Goal: Task Accomplishment & Management: Manage account settings

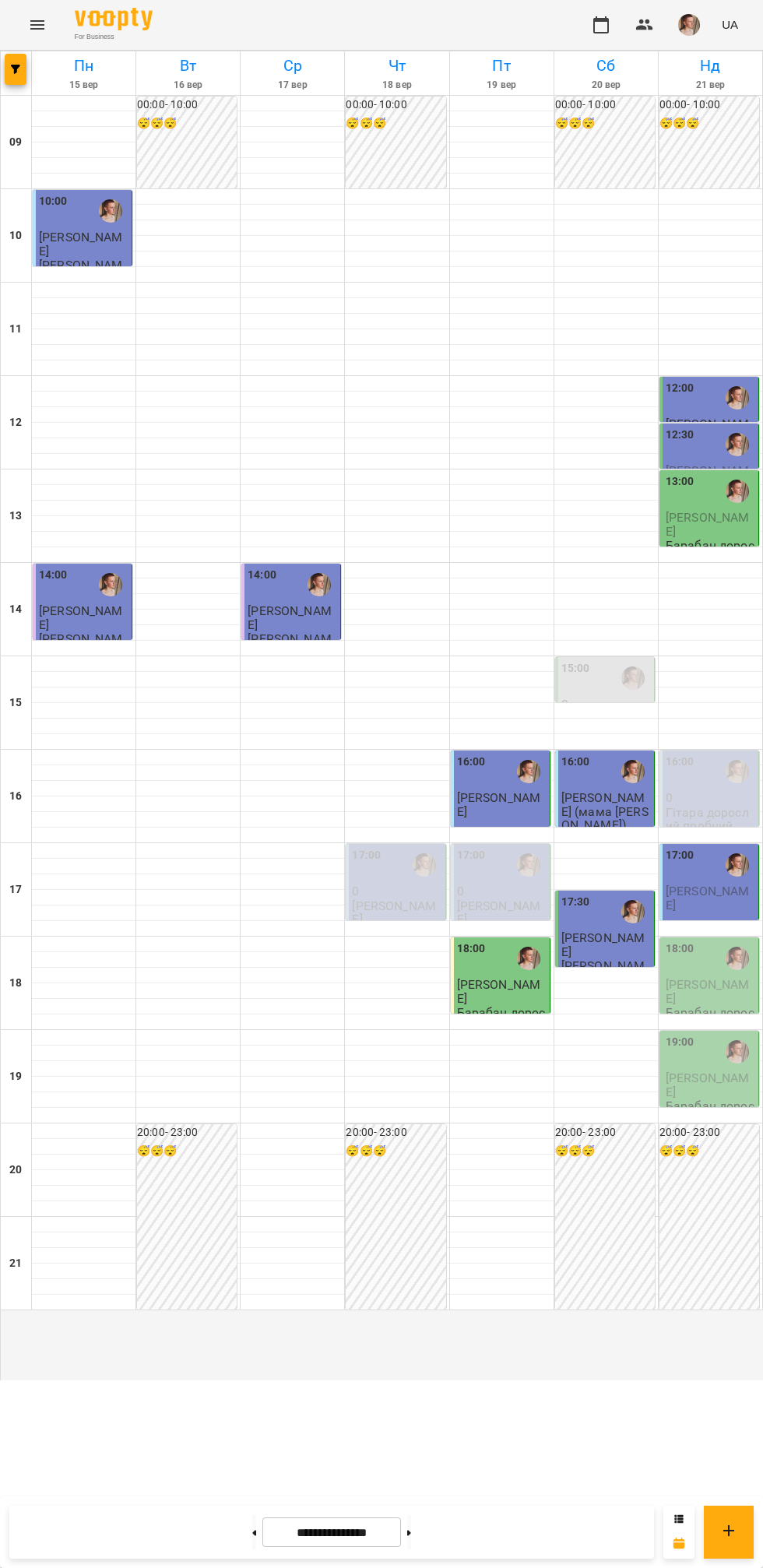
click at [691, 1005] on p "[PERSON_NAME]" at bounding box center [710, 992] width 89 height 28
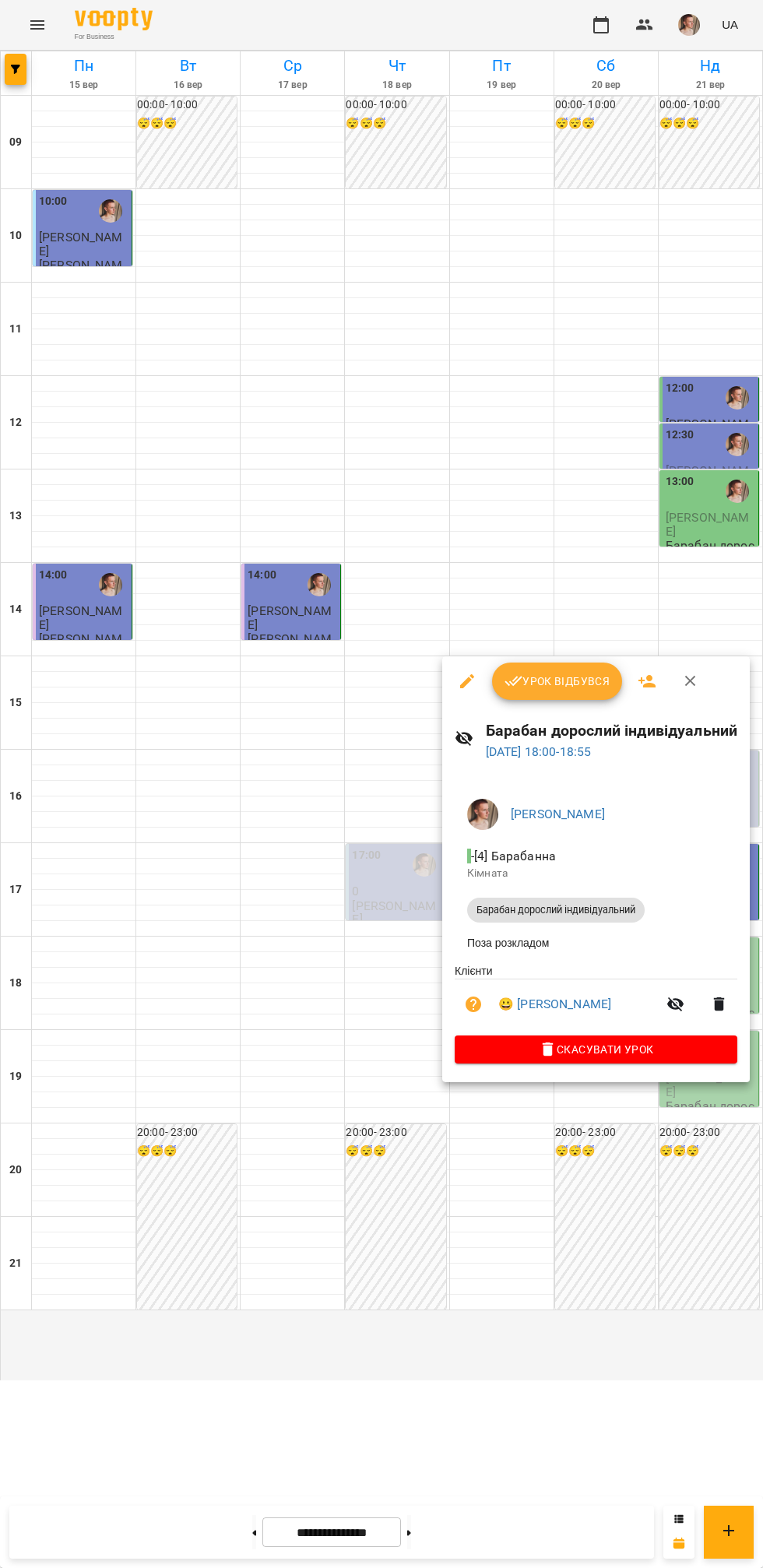
click at [736, 1096] on div at bounding box center [381, 784] width 763 height 1568
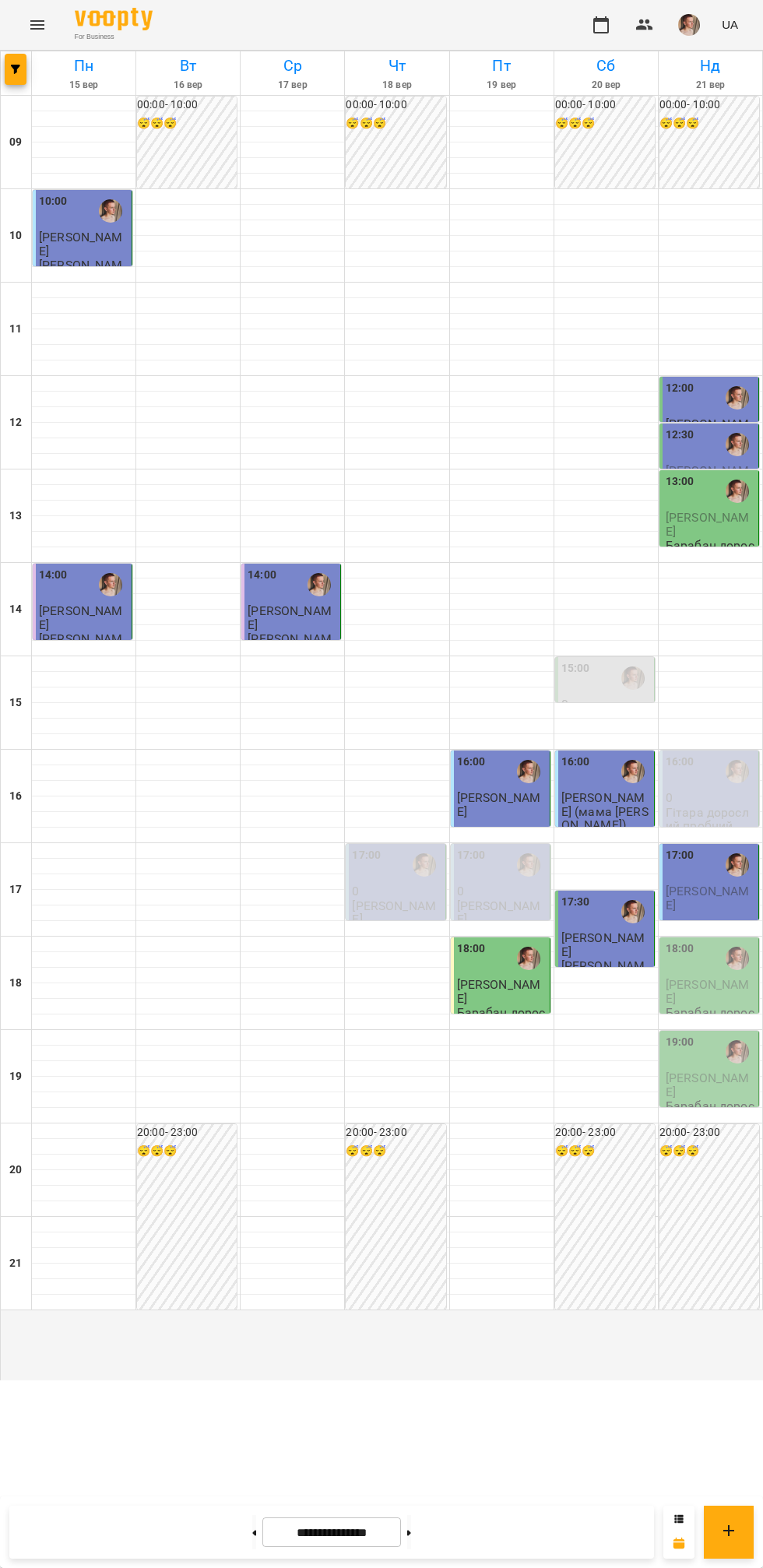
click at [559, 610] on div at bounding box center [606, 602] width 104 height 16
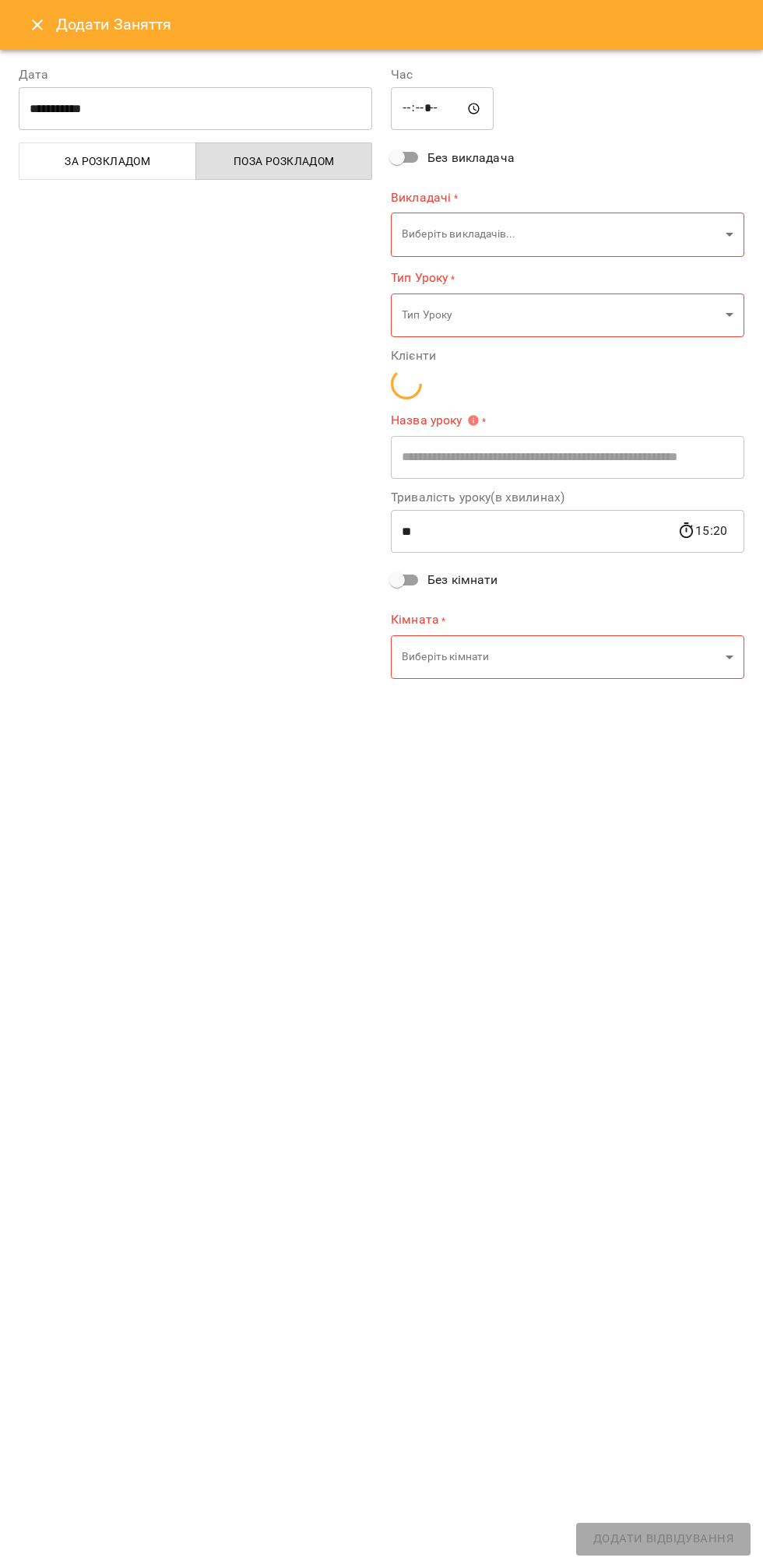
click at [727, 1070] on div "**********" at bounding box center [381, 809] width 763 height 1519
type input "**********"
type input "**"
type input "**********"
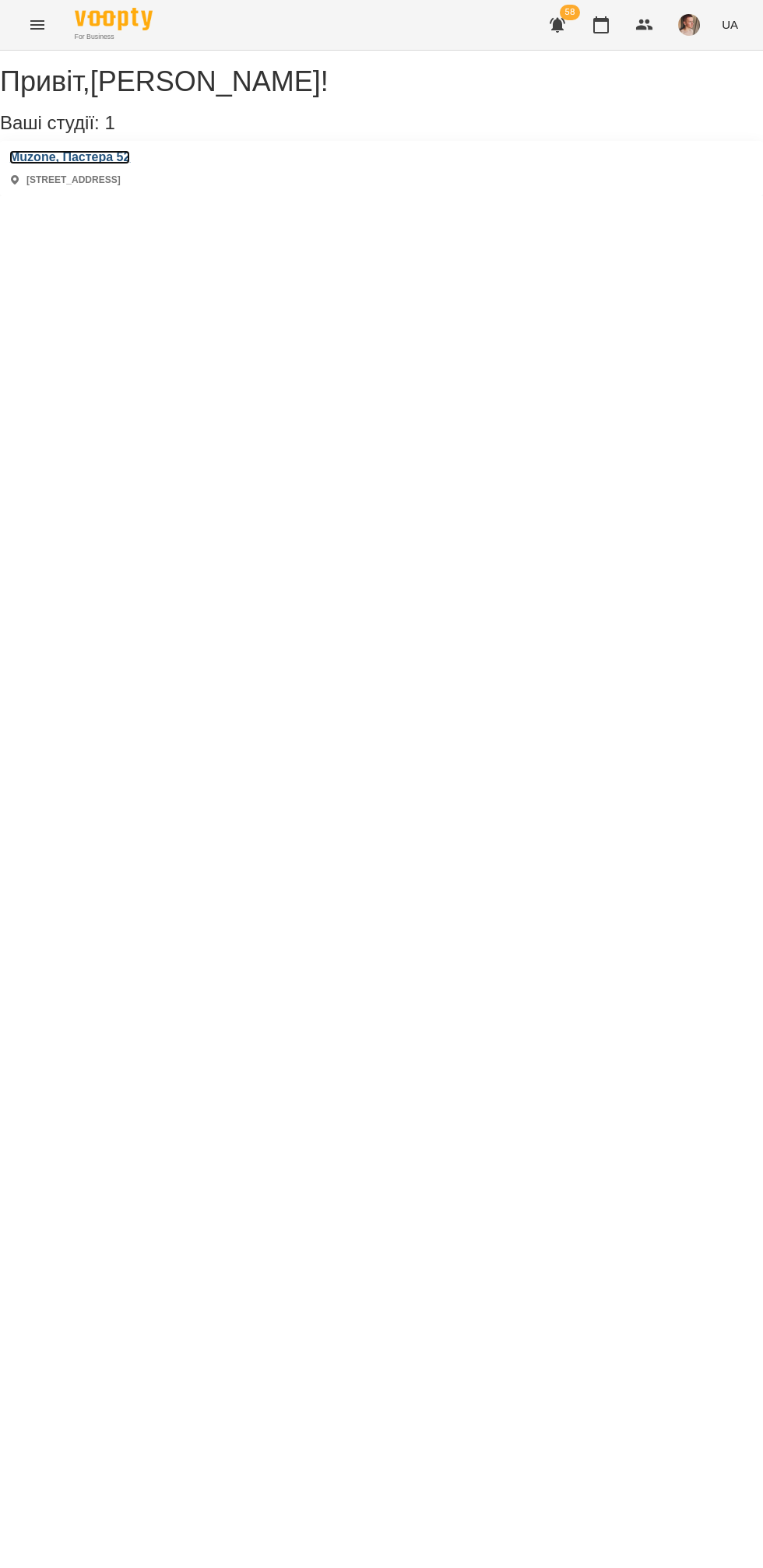
click at [130, 164] on h3 "Muzone, Пастера 52" at bounding box center [69, 157] width 121 height 14
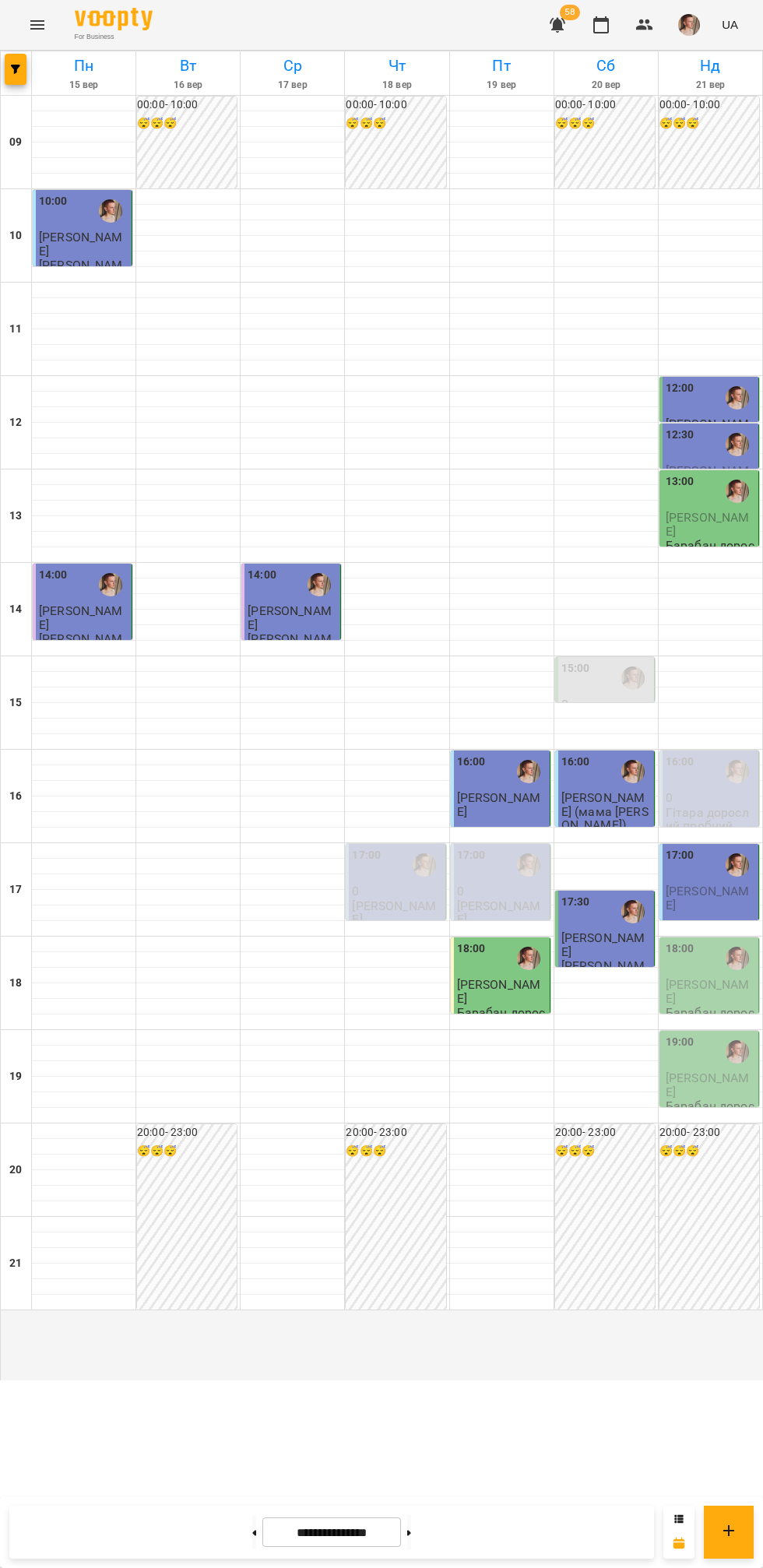
click at [729, 970] on img "Михайло" at bounding box center [737, 958] width 24 height 24
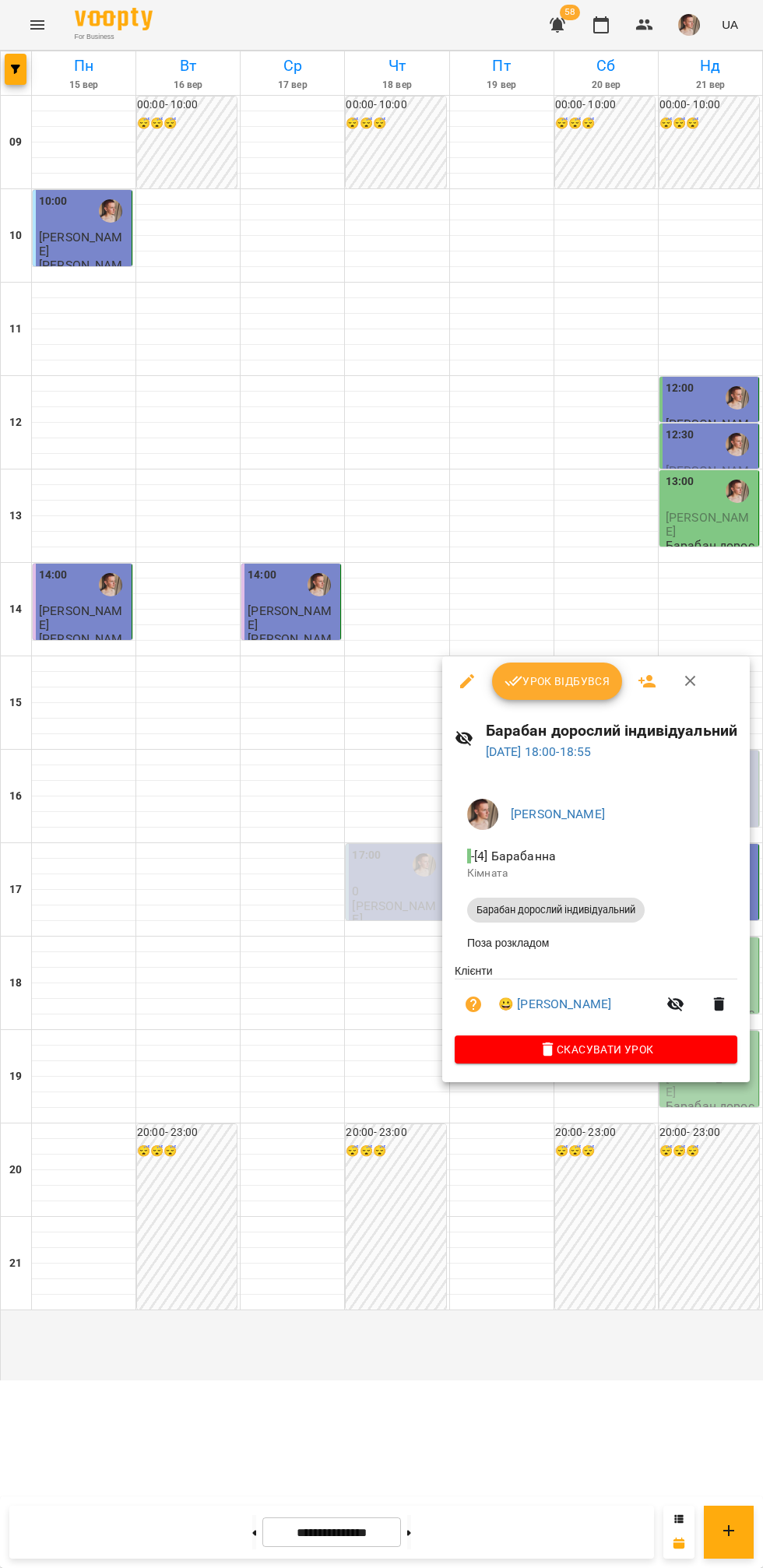
click at [556, 699] on button "Урок відбувся" at bounding box center [557, 681] width 131 height 38
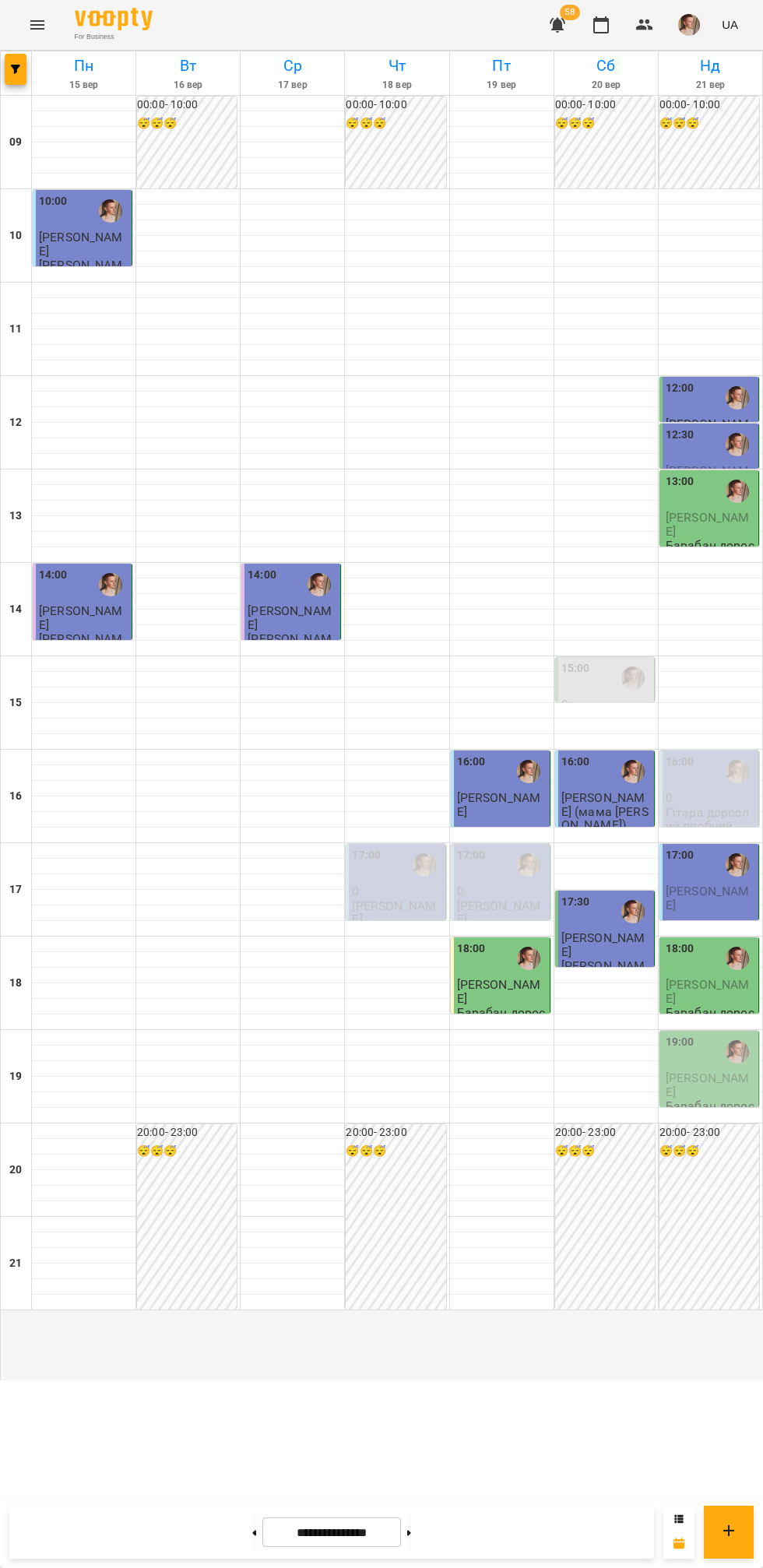
click at [713, 1071] on div "19:00" at bounding box center [710, 1052] width 89 height 38
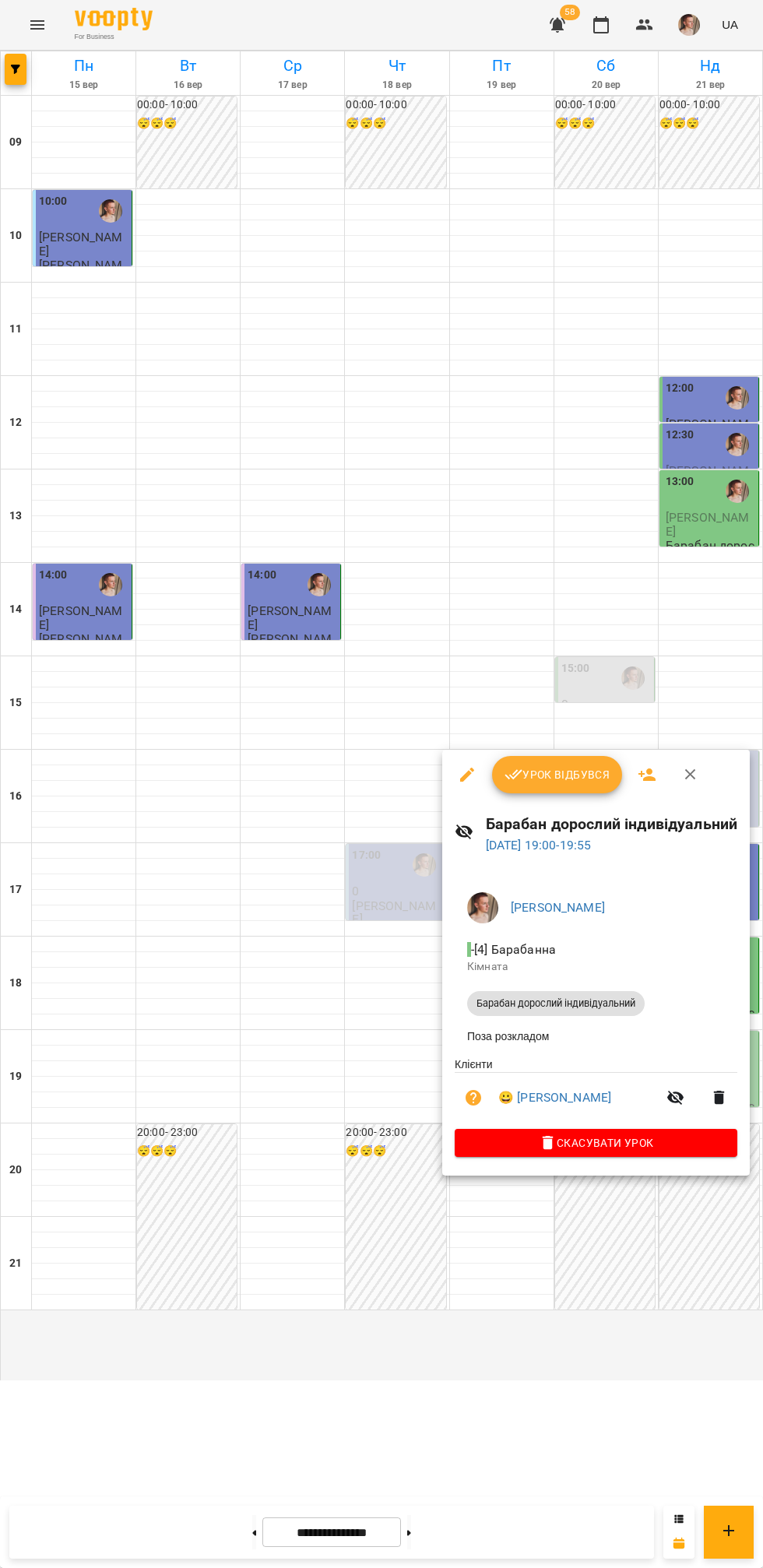
click at [580, 773] on span "Урок відбувся" at bounding box center [557, 774] width 106 height 19
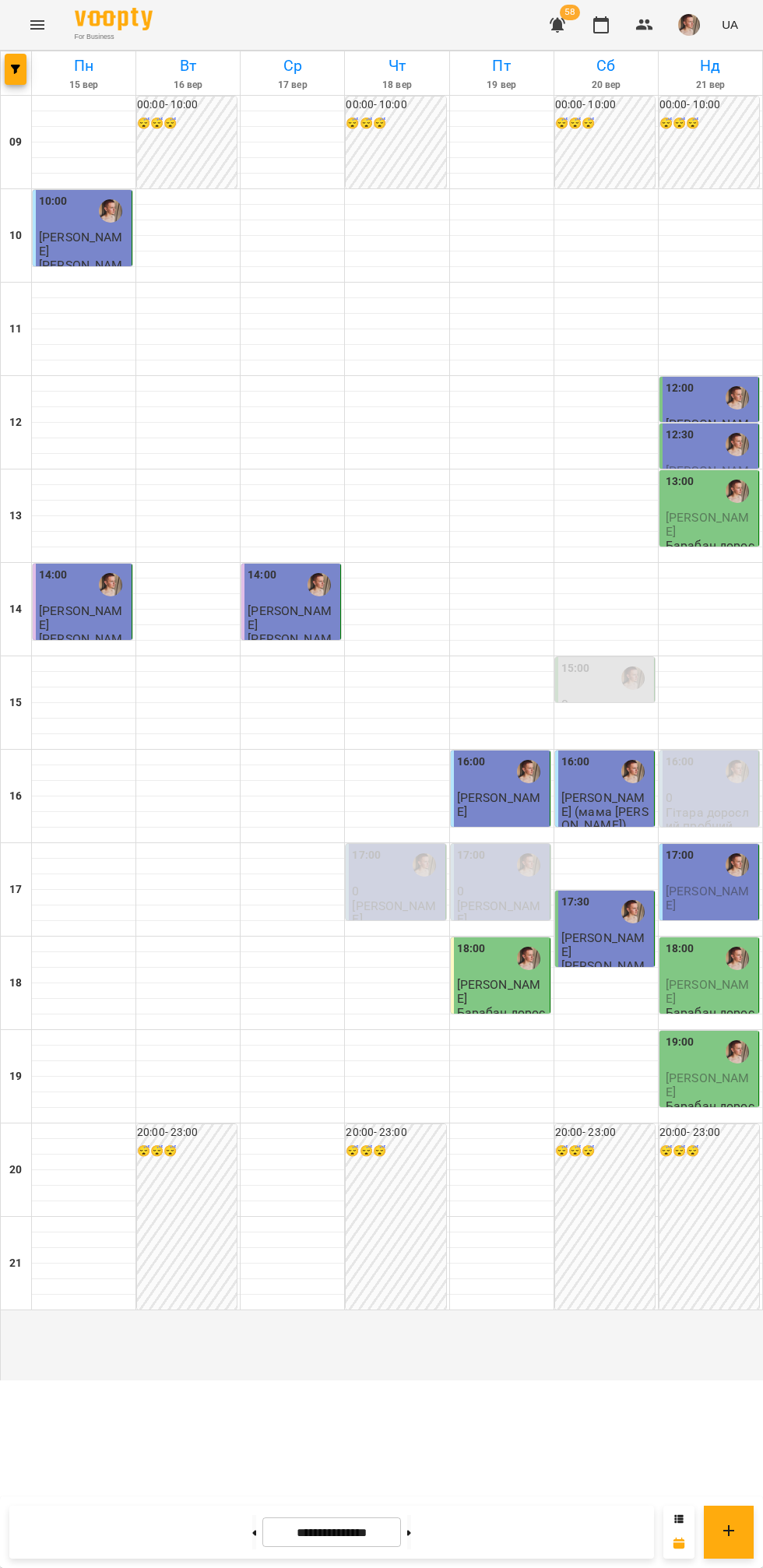
click at [411, 1533] on icon at bounding box center [409, 1532] width 4 height 6
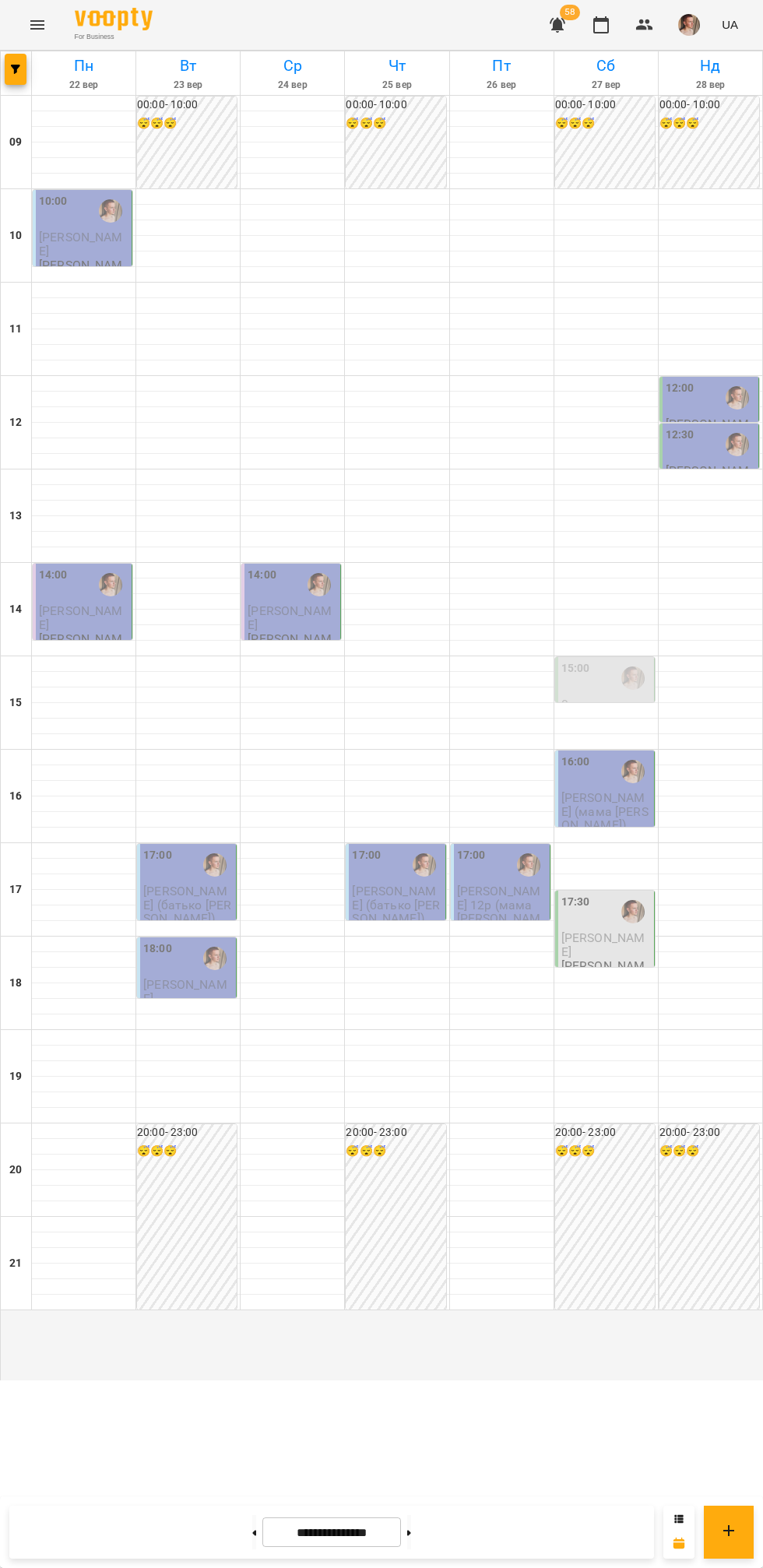
click at [253, 1533] on icon at bounding box center [255, 1532] width 4 height 6
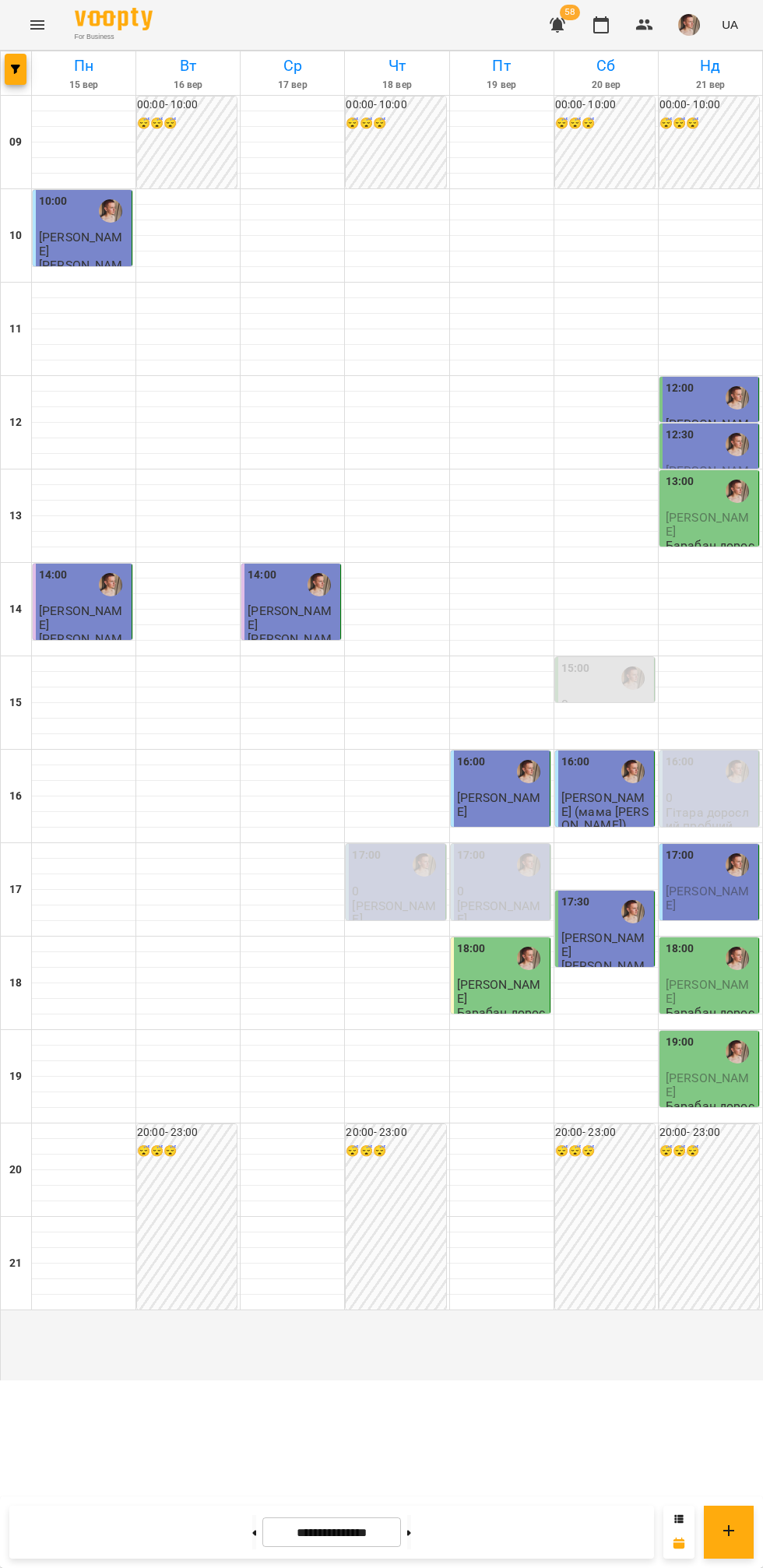
click at [411, 1538] on button at bounding box center [409, 1531] width 4 height 35
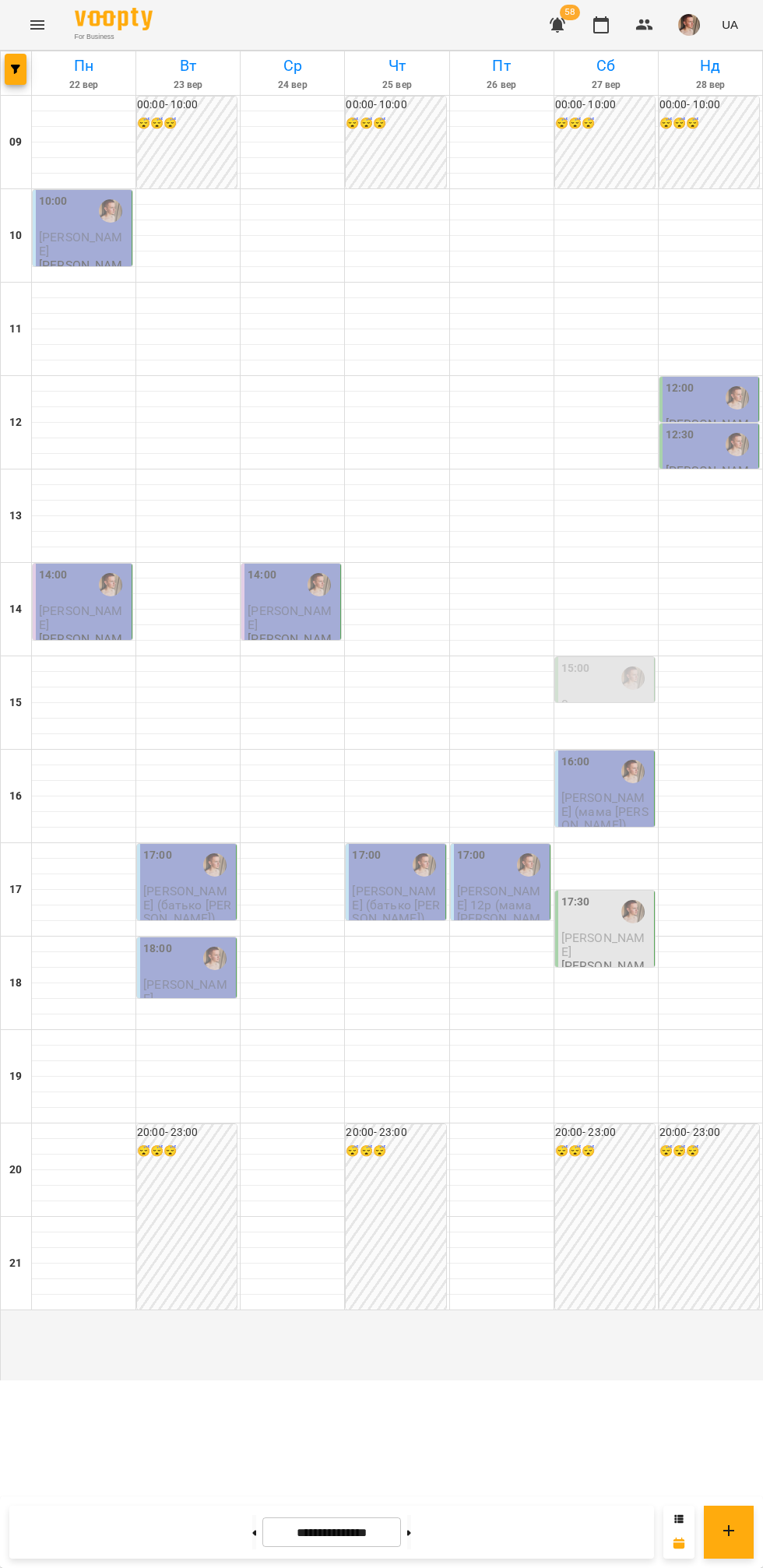
click at [253, 1533] on icon at bounding box center [255, 1532] width 4 height 6
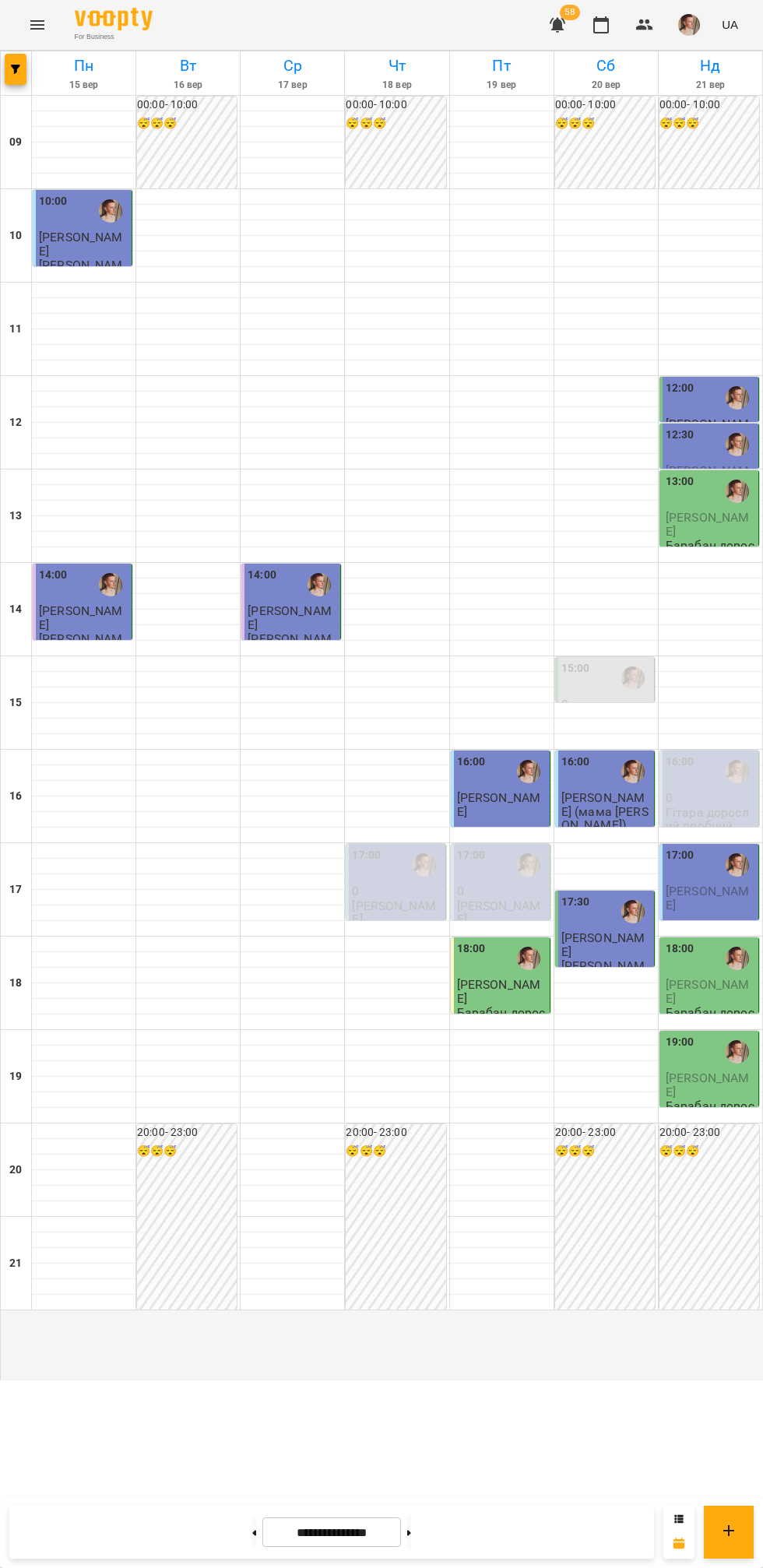
click at [366, 1532] on input "**********" at bounding box center [332, 1532] width 139 height 31
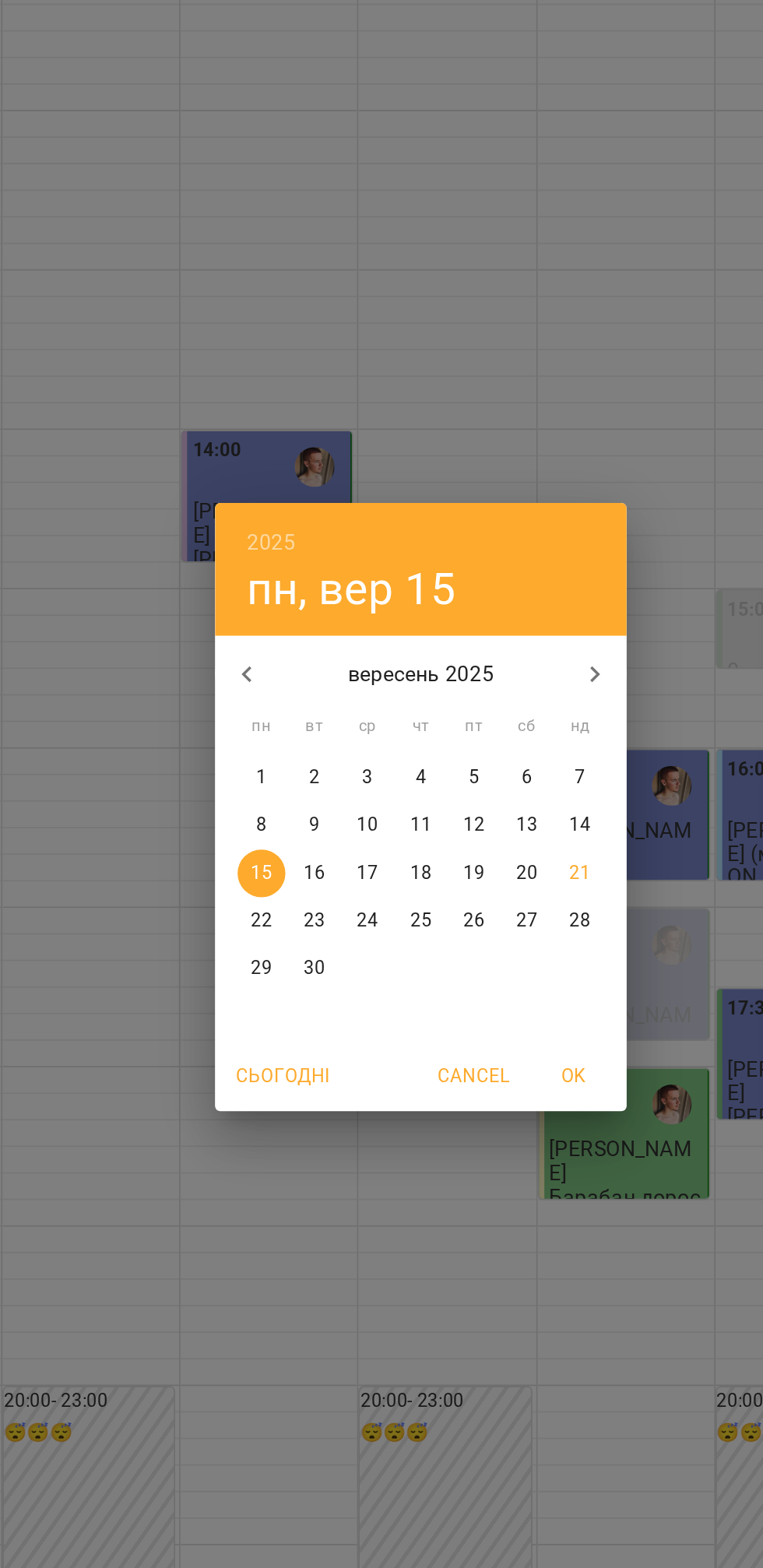
click at [271, 698] on icon "button" at bounding box center [279, 706] width 19 height 19
click at [281, 706] on icon "button" at bounding box center [279, 706] width 19 height 19
click at [276, 699] on icon "button" at bounding box center [279, 706] width 19 height 19
click at [483, 938] on span "OK" at bounding box center [471, 940] width 38 height 19
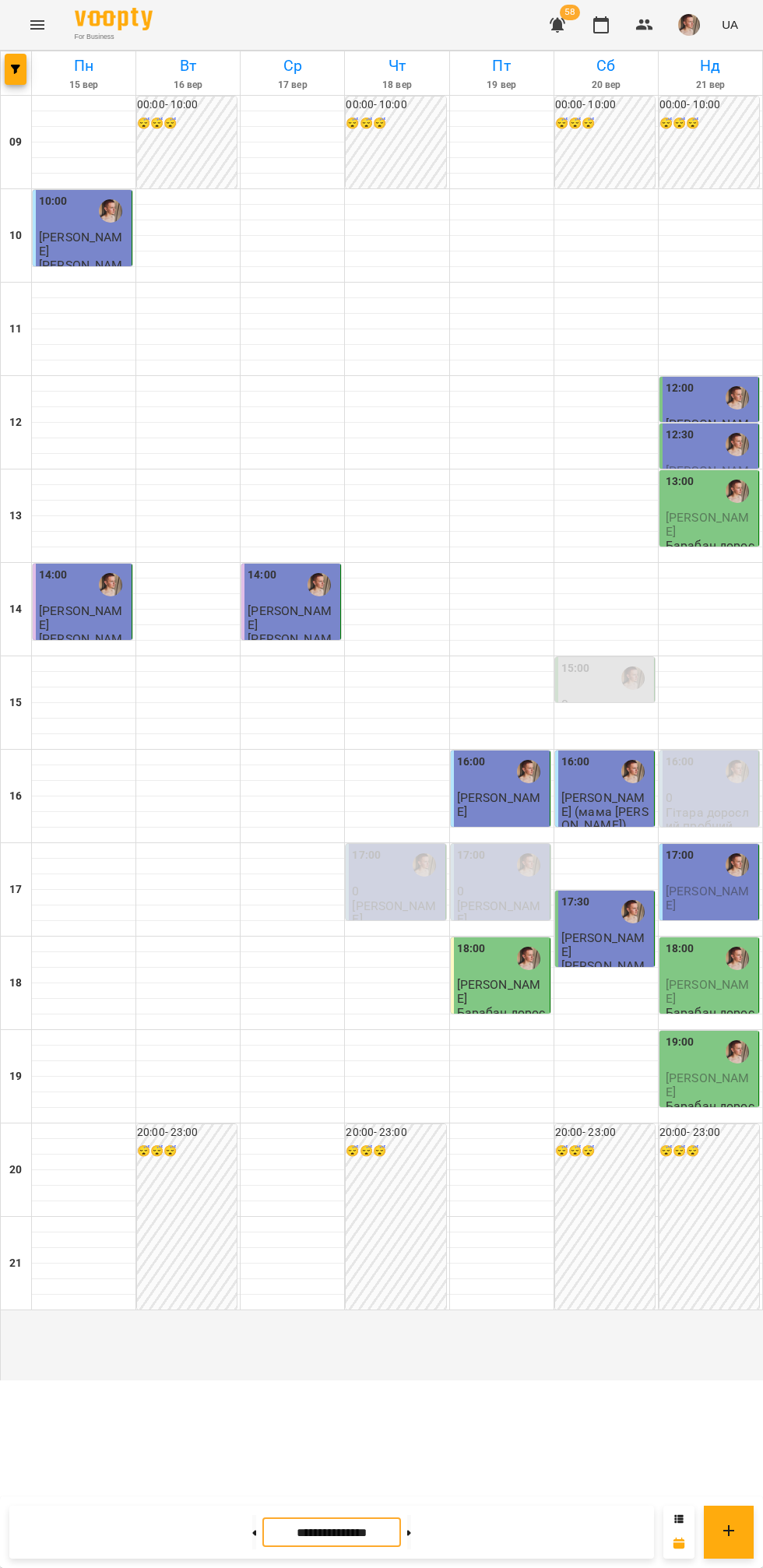
click at [411, 1533] on icon at bounding box center [409, 1532] width 4 height 6
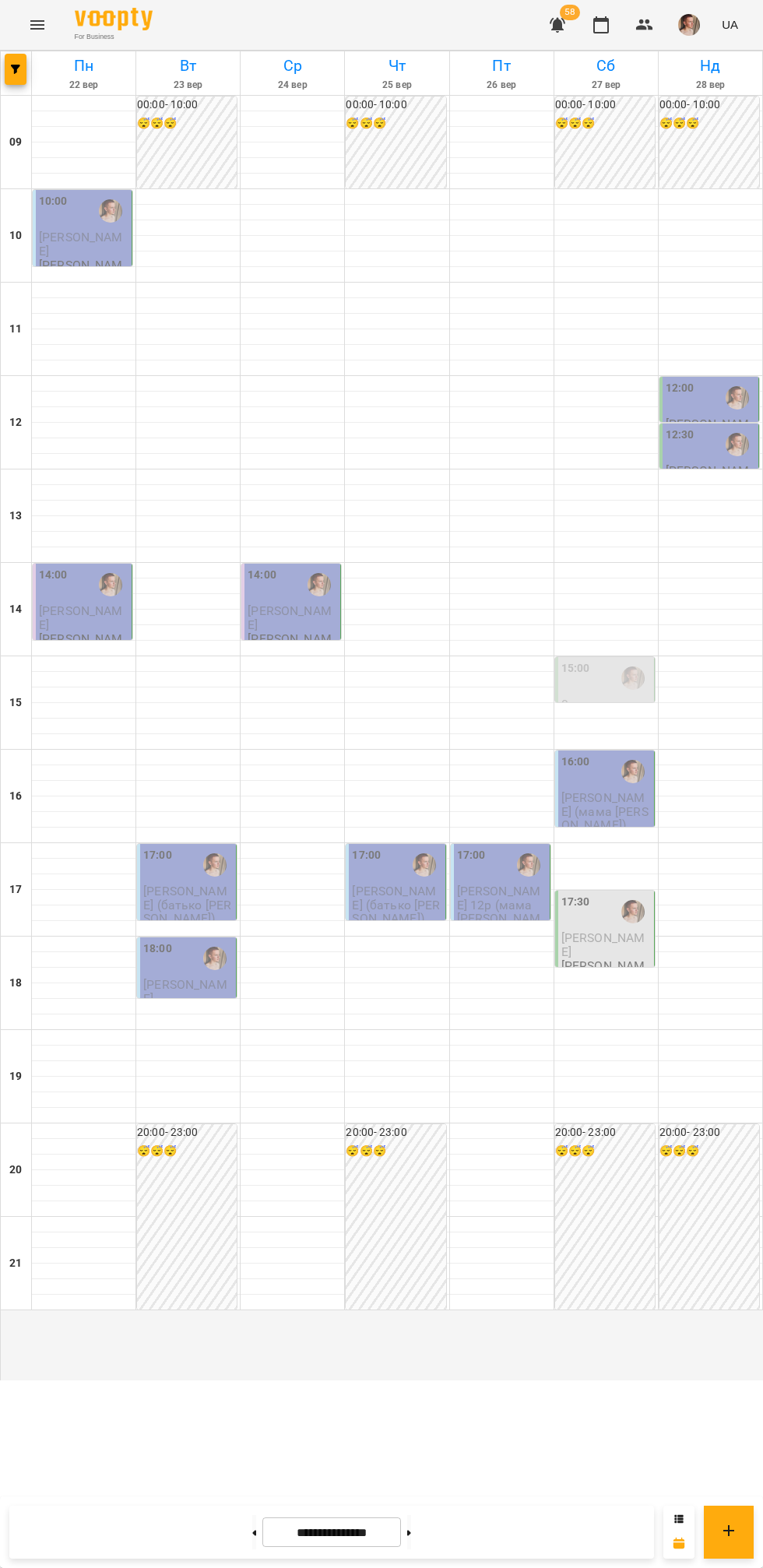
click at [253, 1533] on icon at bounding box center [255, 1532] width 4 height 6
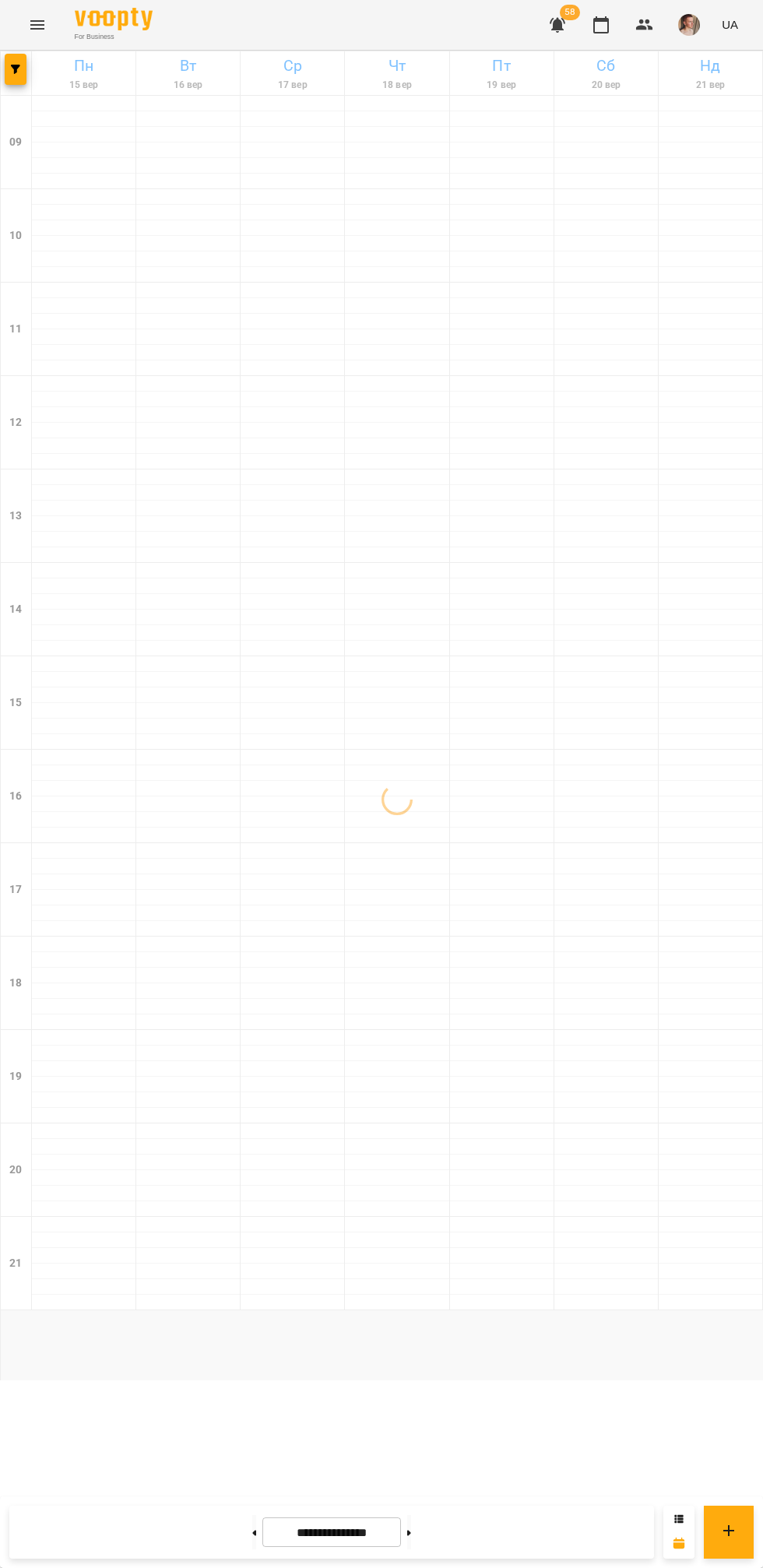
click at [334, 1532] on input "**********" at bounding box center [332, 1532] width 139 height 31
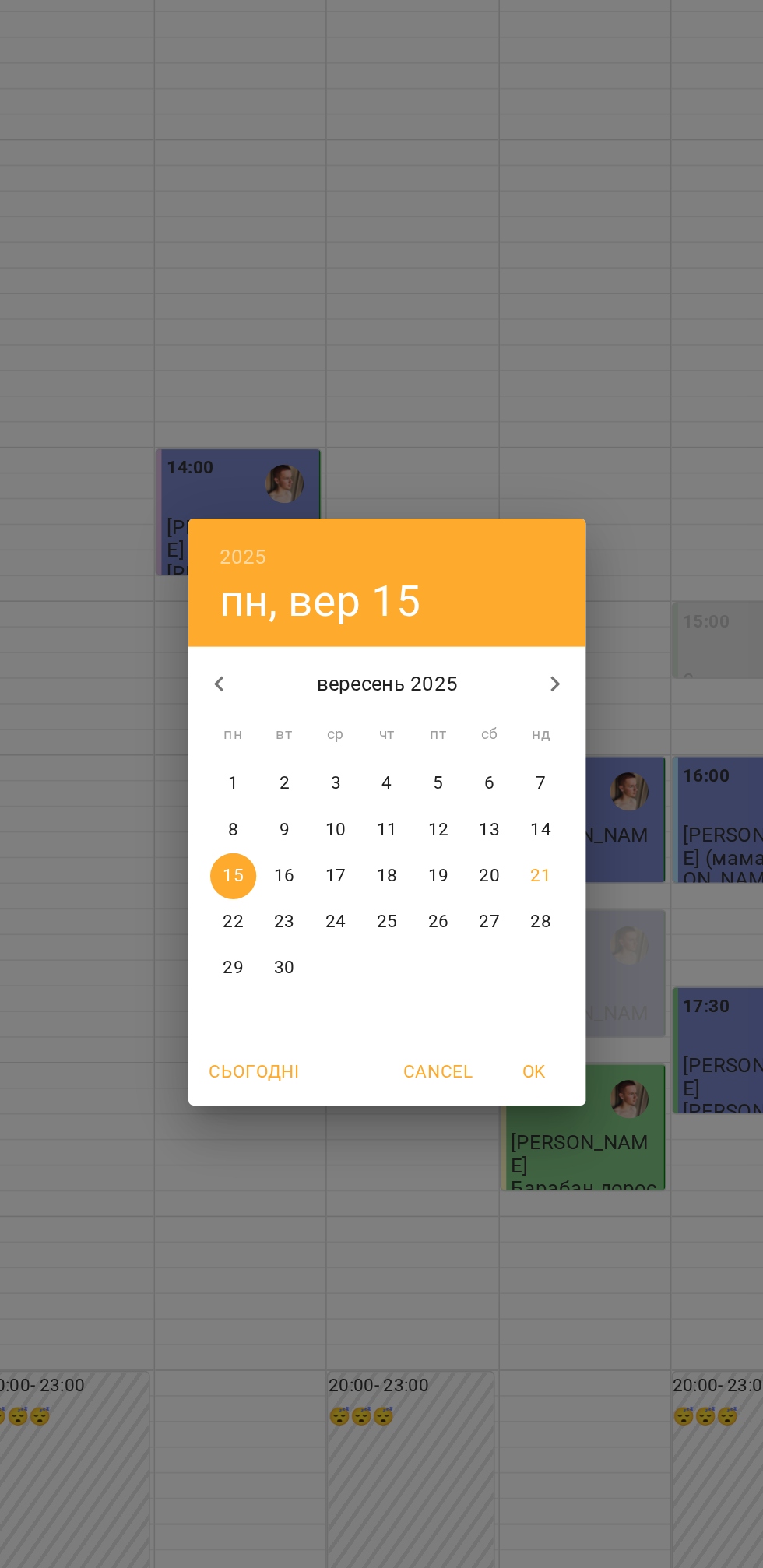
click at [294, 702] on button "button" at bounding box center [279, 706] width 38 height 38
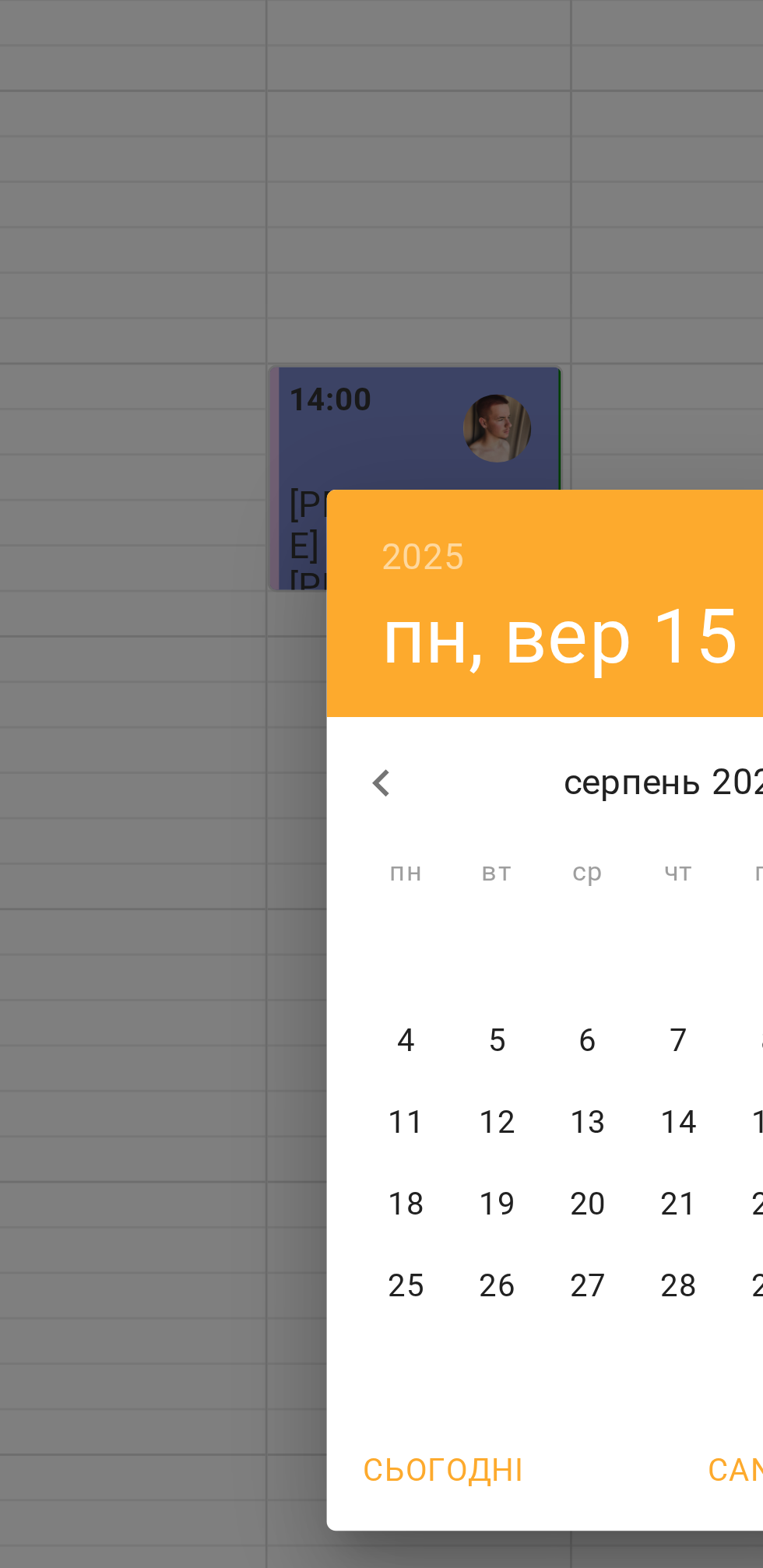
click at [232, 669] on div "2025 пн, вер [DATE] вт ср чт пт сб нд 28 29 30 31 1 2 3 4 5 6 7 8 9 10 11 12 13…" at bounding box center [381, 784] width 763 height 1568
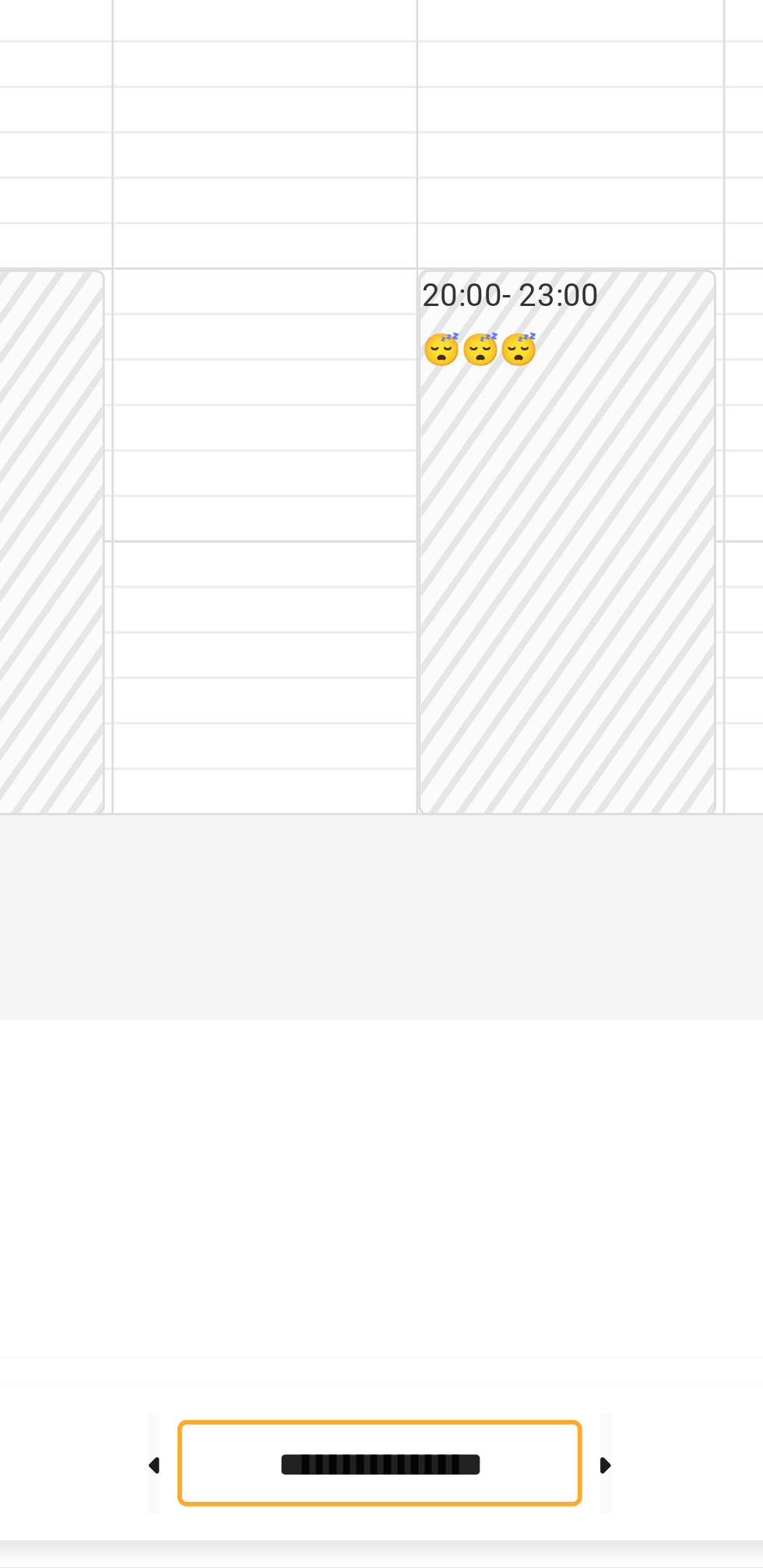
click at [350, 1286] on div "20:00 - 23:00 😴😴😴" at bounding box center [395, 1217] width 100 height 185
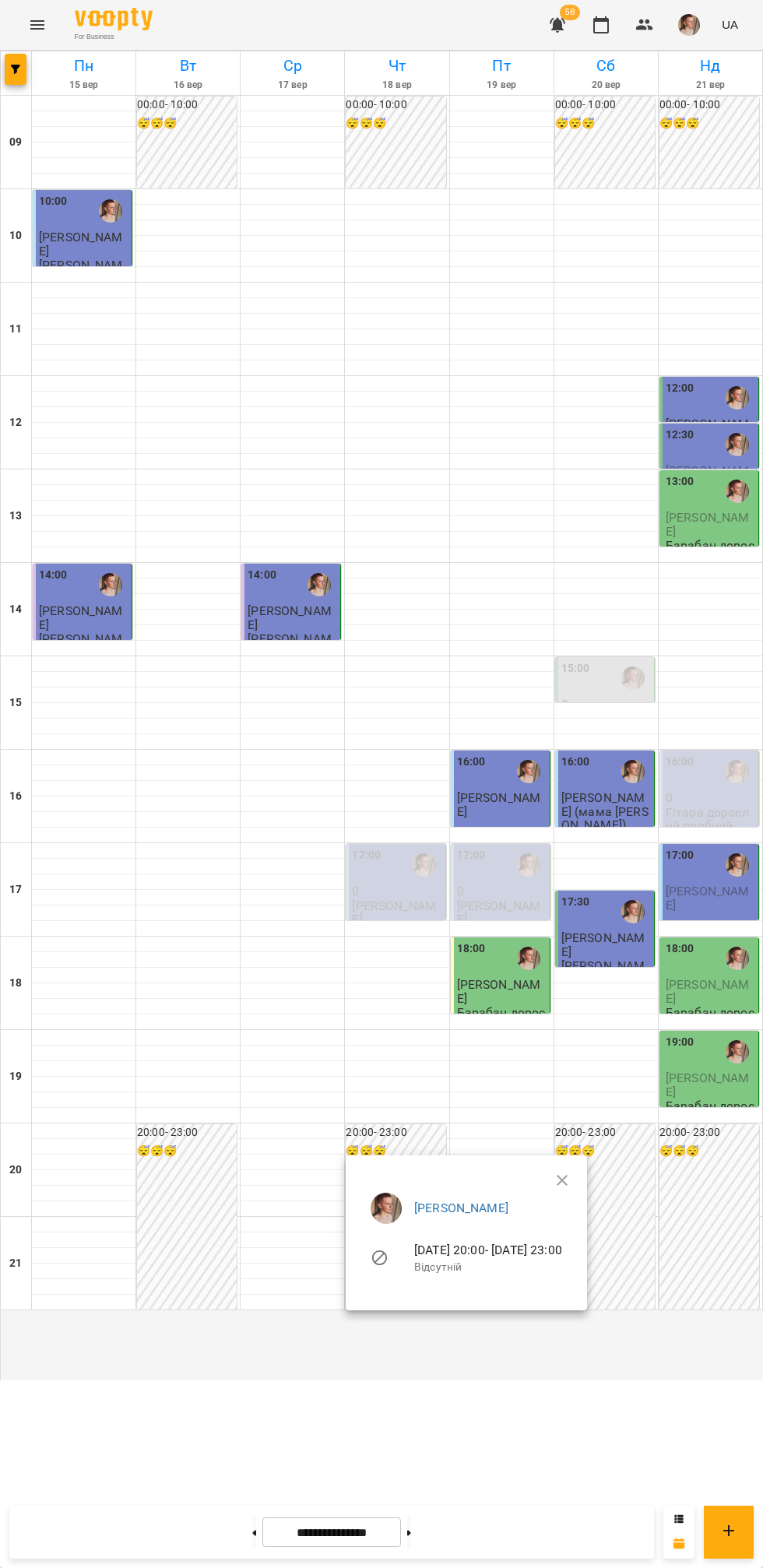
click at [327, 1541] on div at bounding box center [381, 784] width 763 height 1568
click at [337, 1532] on input "**********" at bounding box center [332, 1532] width 139 height 31
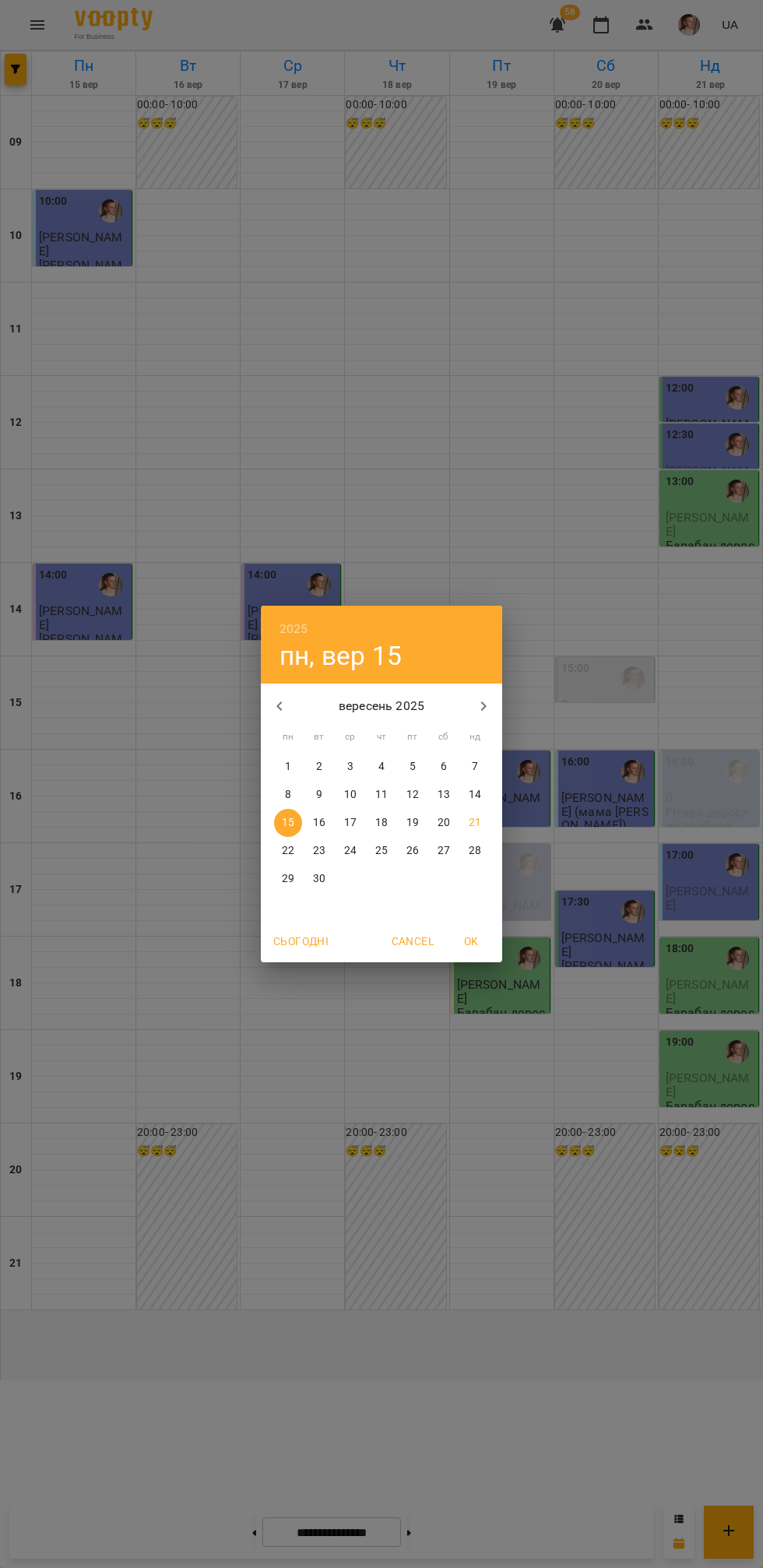
click at [375, 669] on h4 "пн, вер 15" at bounding box center [339, 655] width 122 height 32
click at [285, 702] on icon "button" at bounding box center [279, 706] width 19 height 19
click at [279, 706] on icon "button" at bounding box center [279, 706] width 19 height 19
click at [292, 711] on button "button" at bounding box center [279, 706] width 38 height 38
click at [280, 706] on icon "button" at bounding box center [279, 706] width 19 height 19
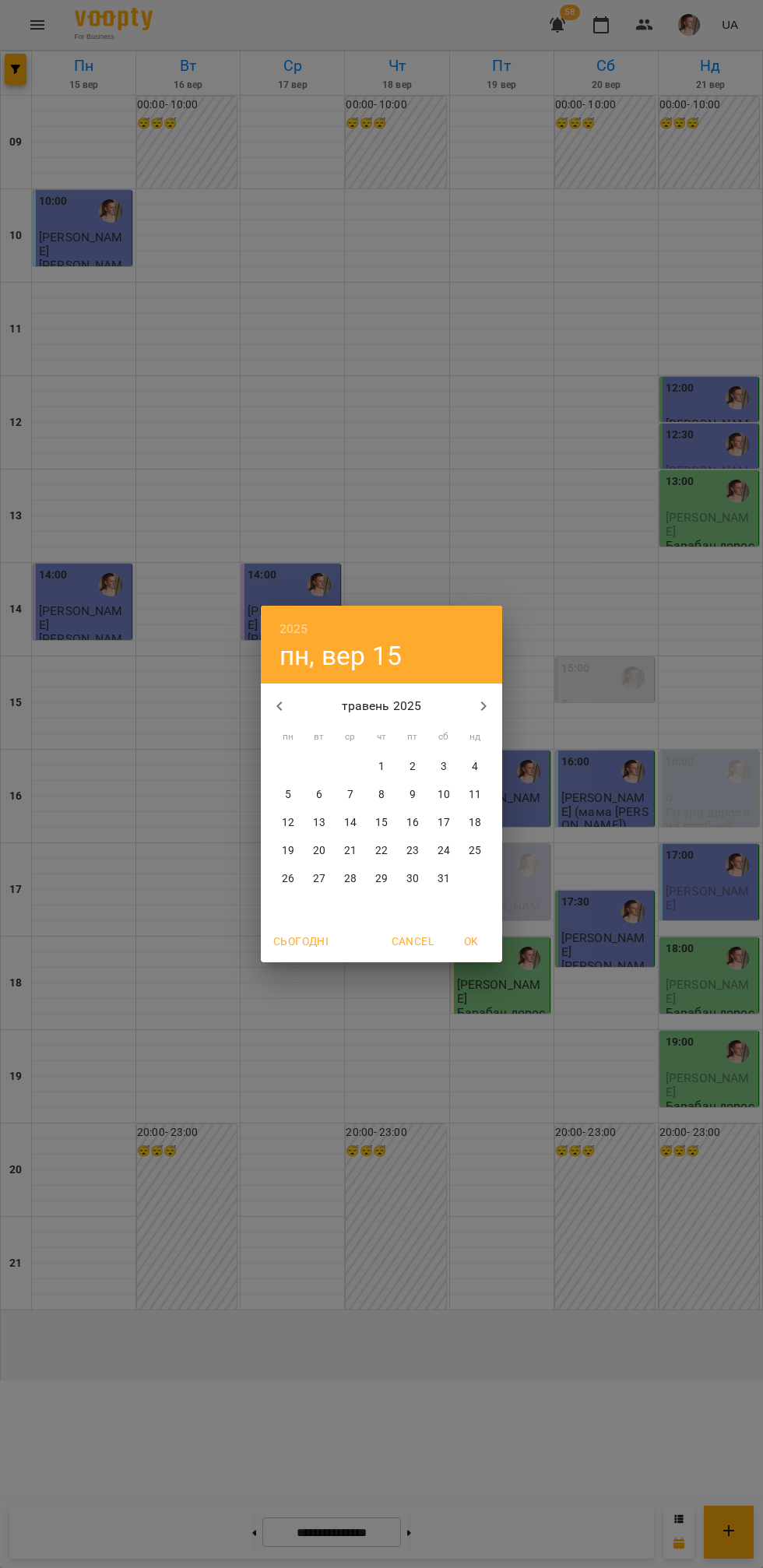
click at [383, 763] on p "1" at bounding box center [381, 767] width 6 height 16
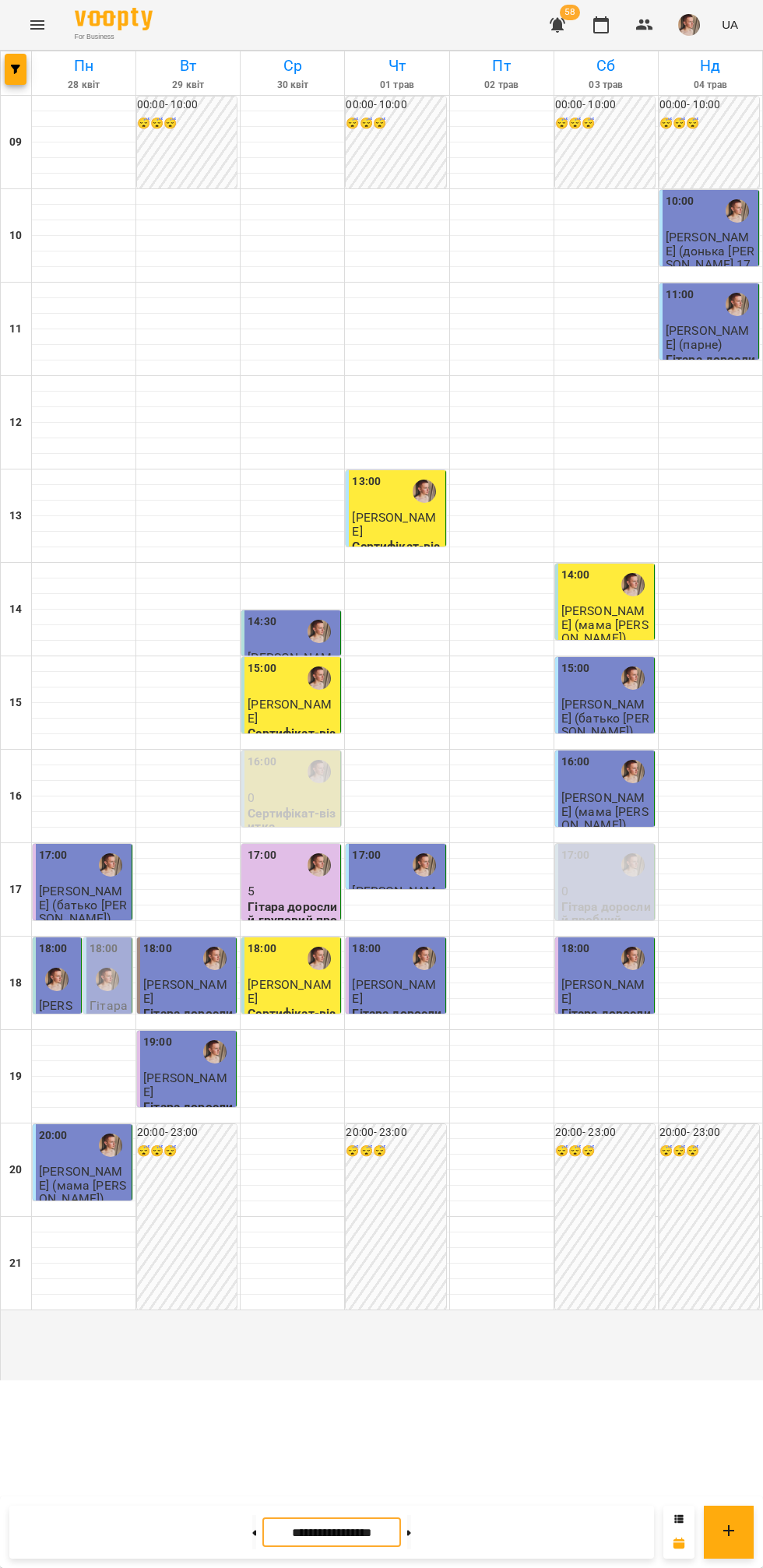
click at [411, 1533] on icon at bounding box center [409, 1532] width 4 height 6
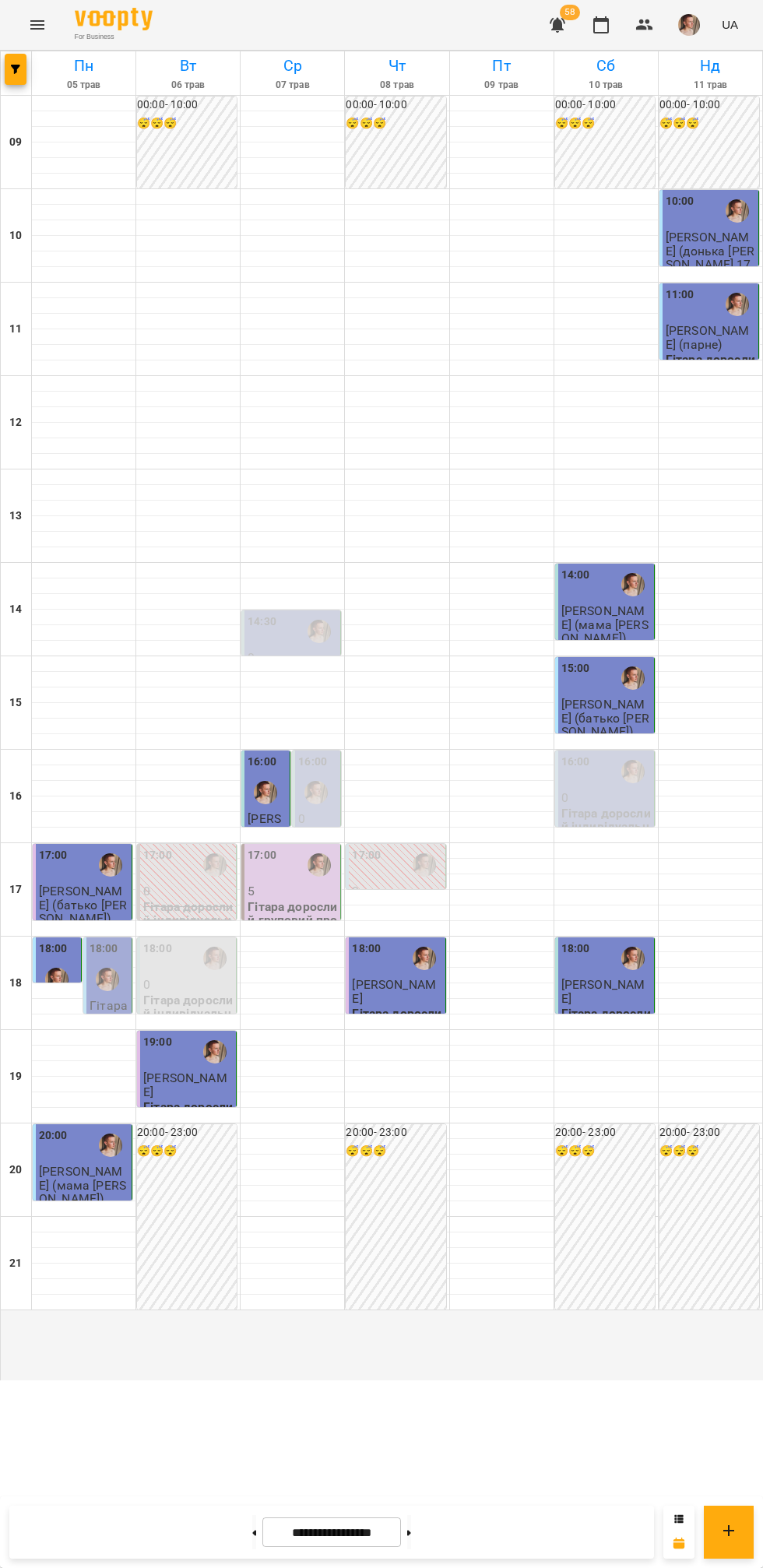
click at [252, 1536] on button at bounding box center [254, 1531] width 4 height 35
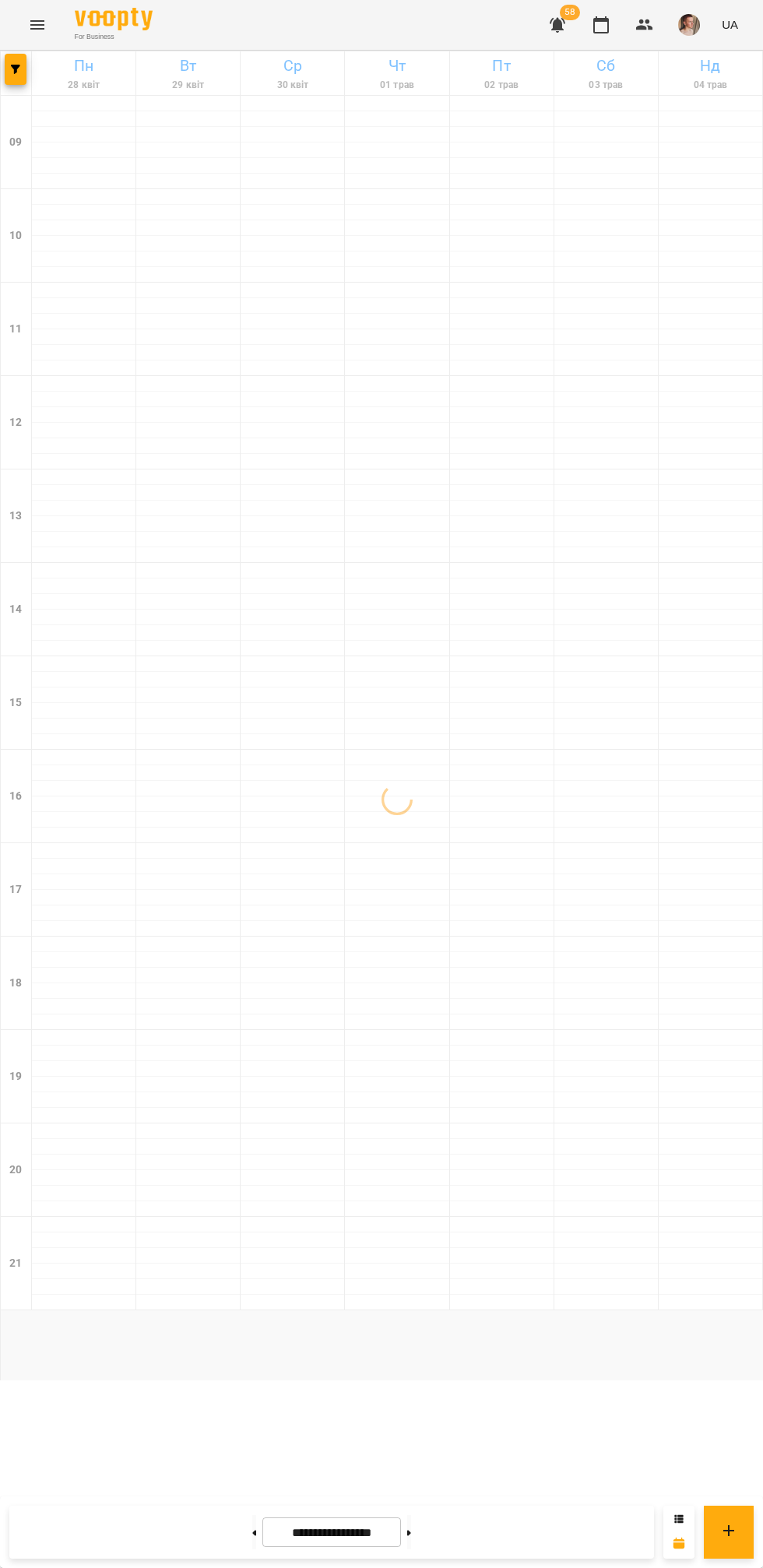
click at [253, 1533] on icon at bounding box center [255, 1532] width 4 height 6
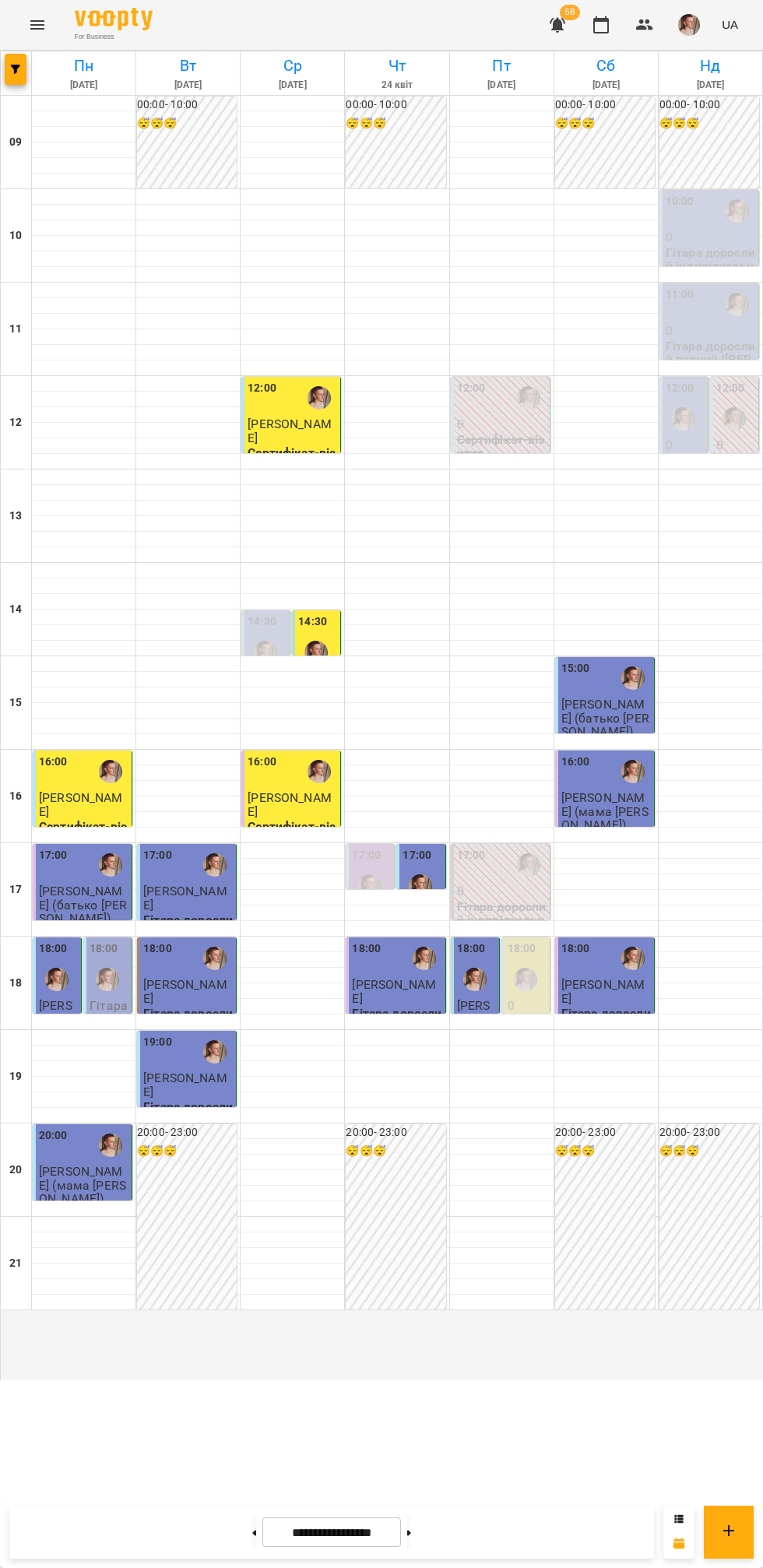
click at [253, 1533] on icon at bounding box center [255, 1532] width 4 height 6
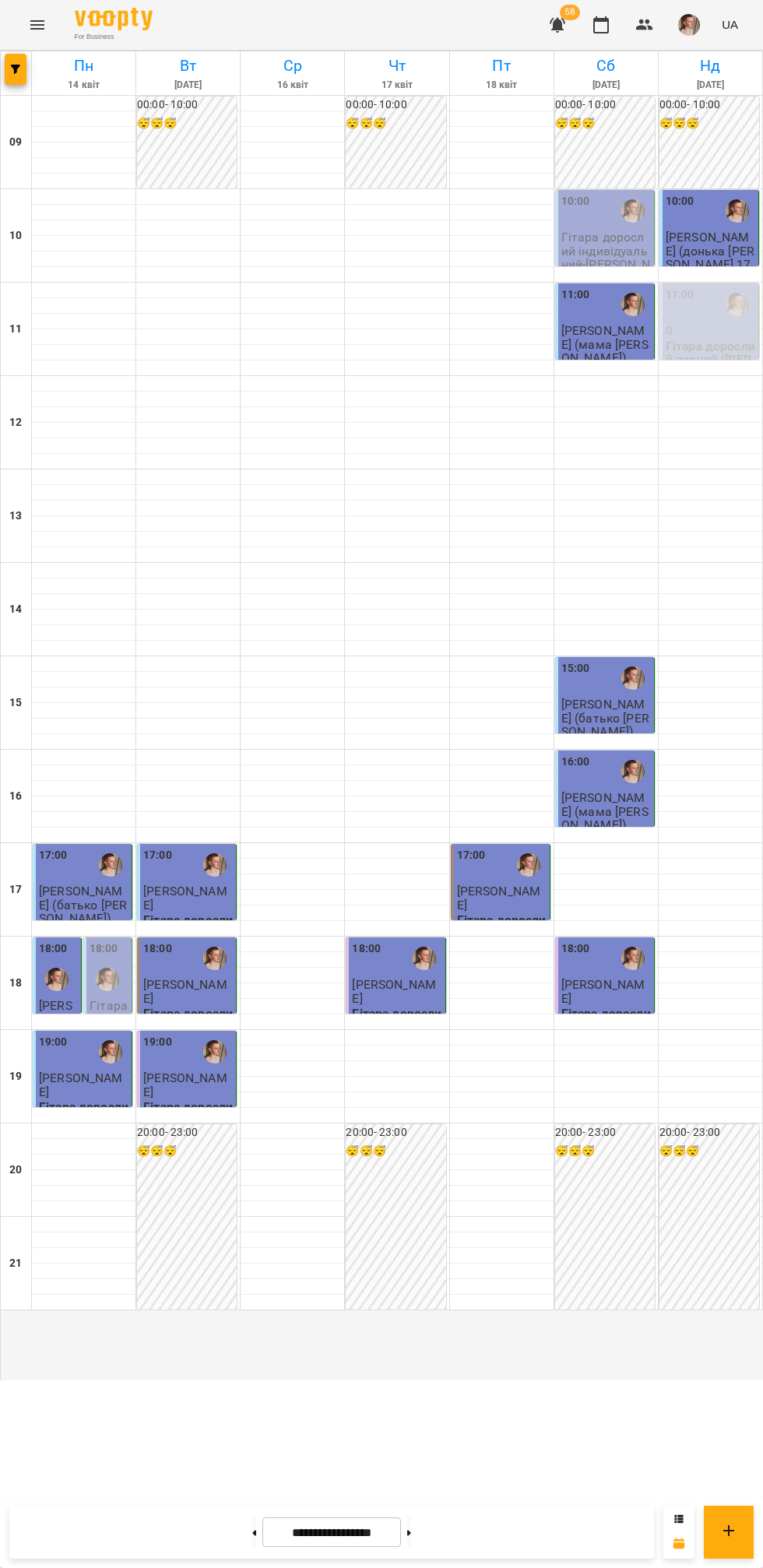
click at [253, 1533] on icon at bounding box center [255, 1532] width 4 height 6
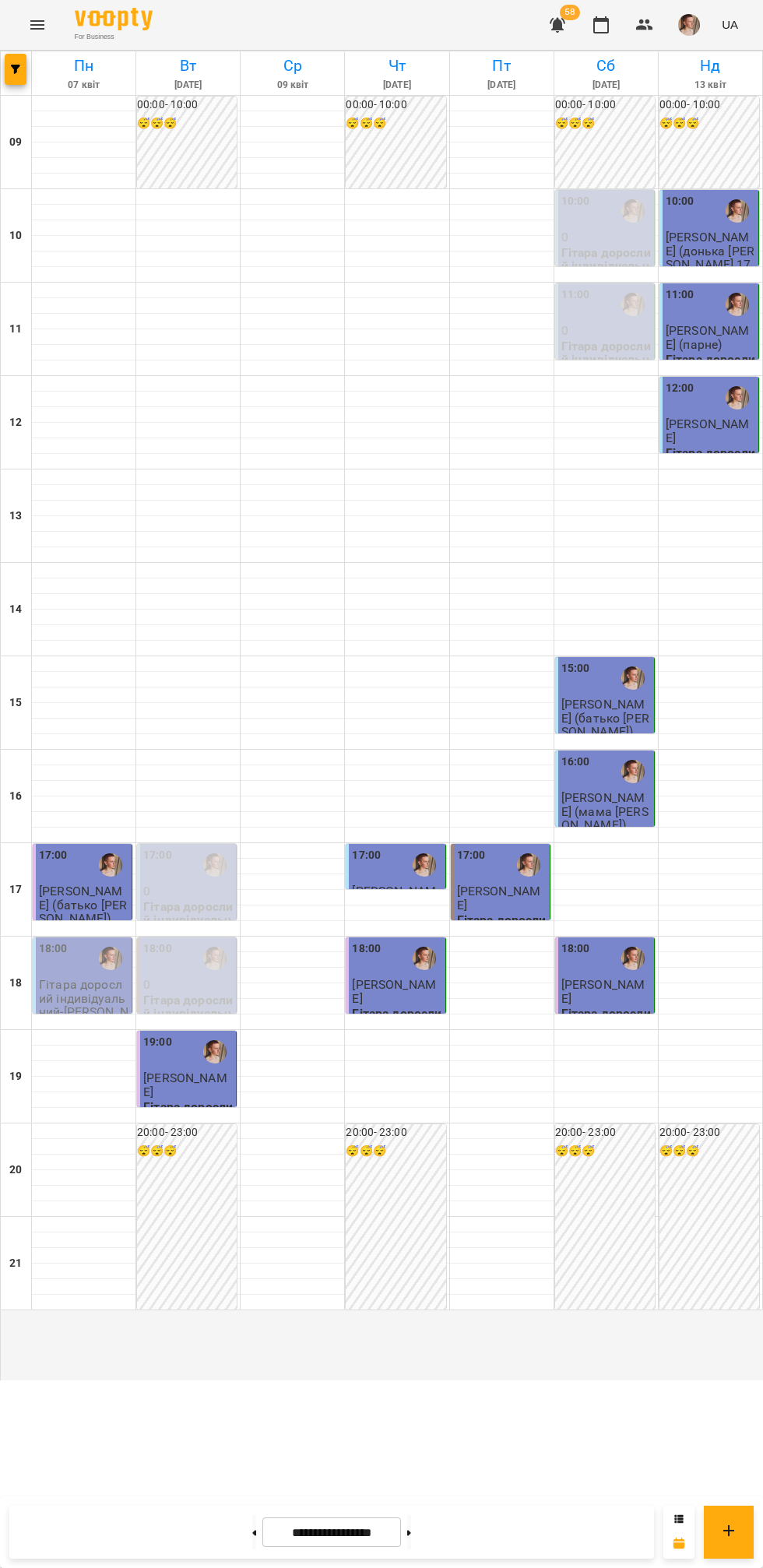
click at [253, 1533] on icon at bounding box center [255, 1532] width 4 height 6
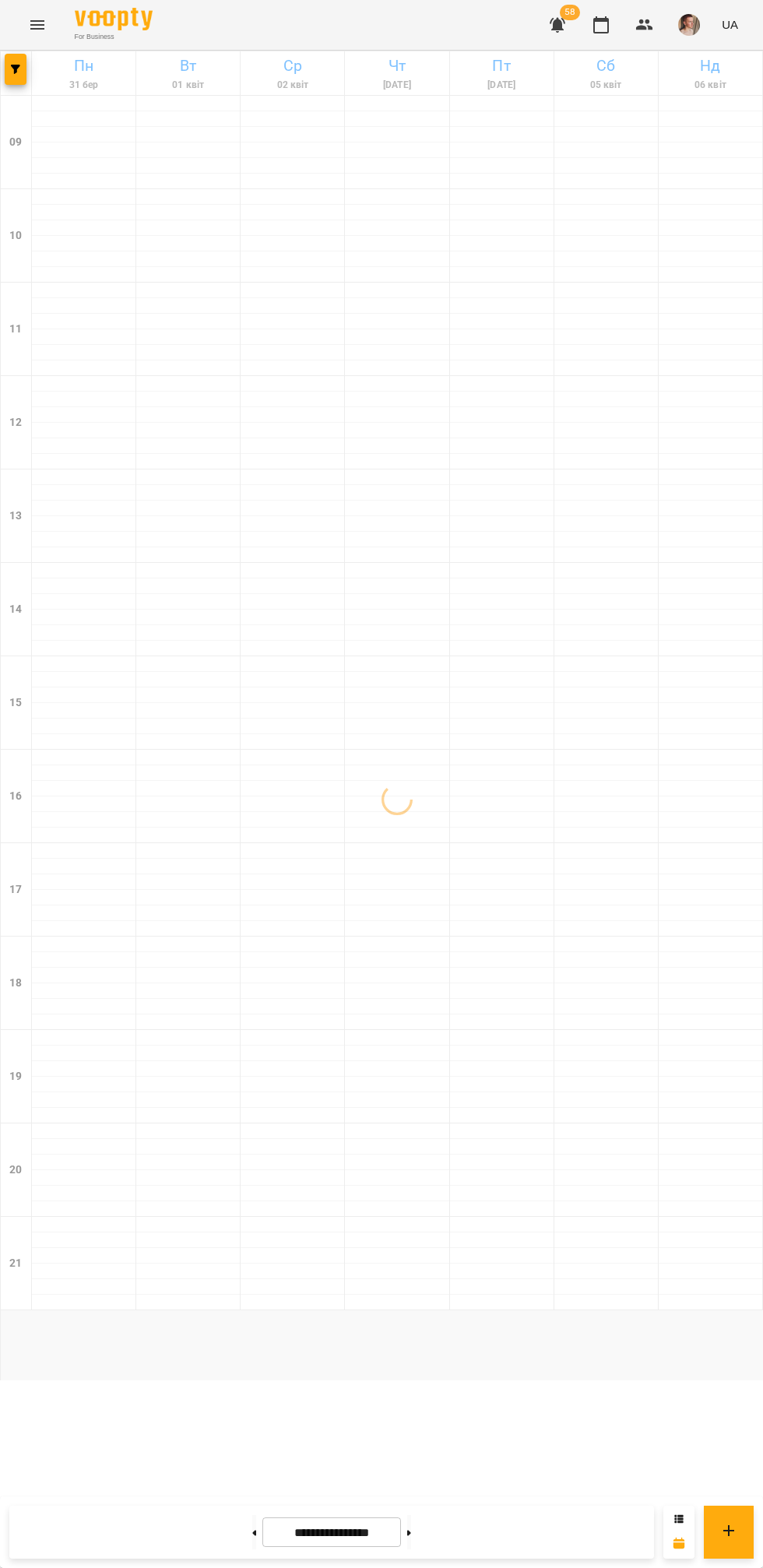
click at [411, 1533] on icon at bounding box center [409, 1532] width 4 height 6
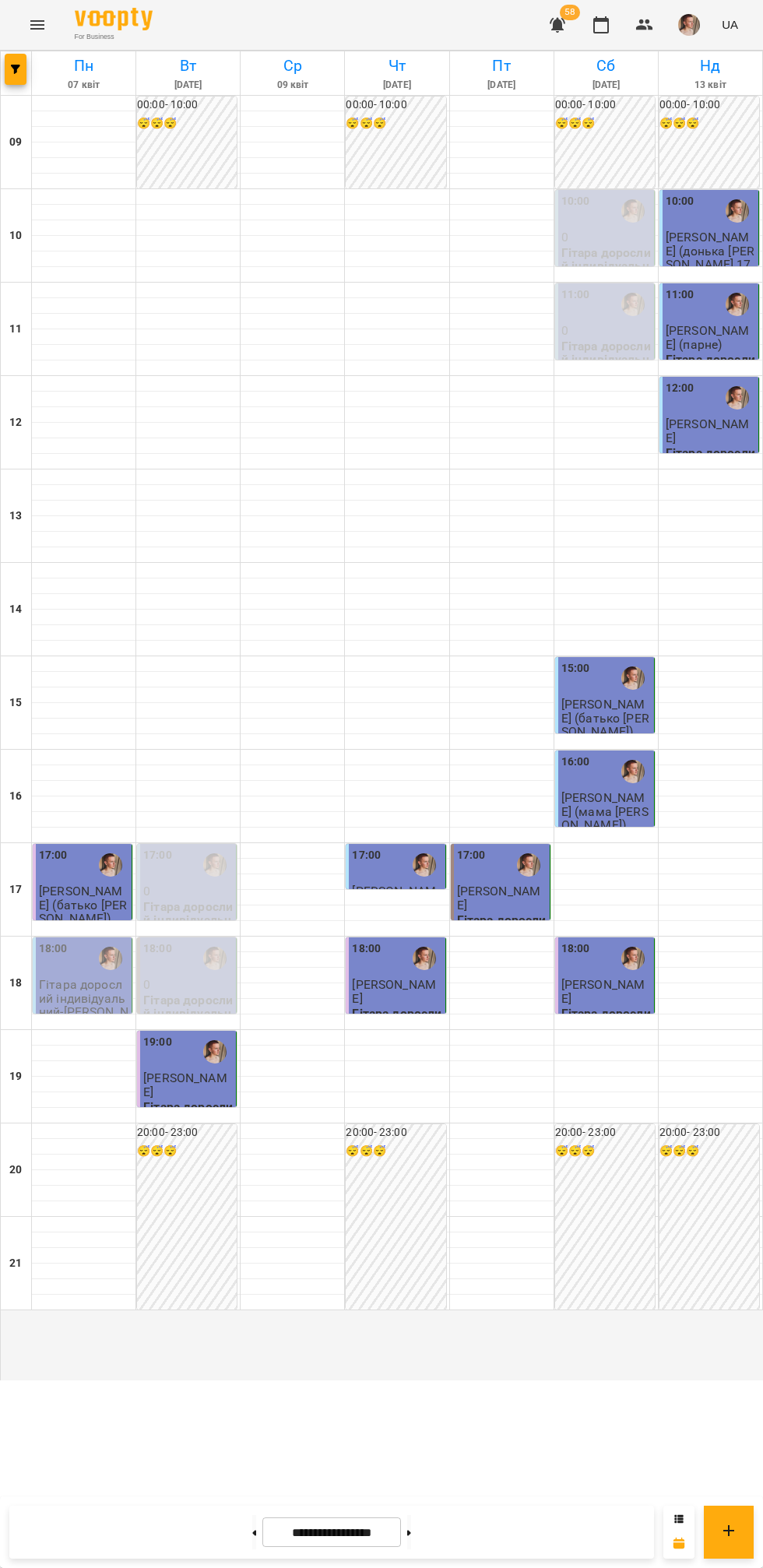
click at [411, 1538] on button at bounding box center [409, 1531] width 4 height 35
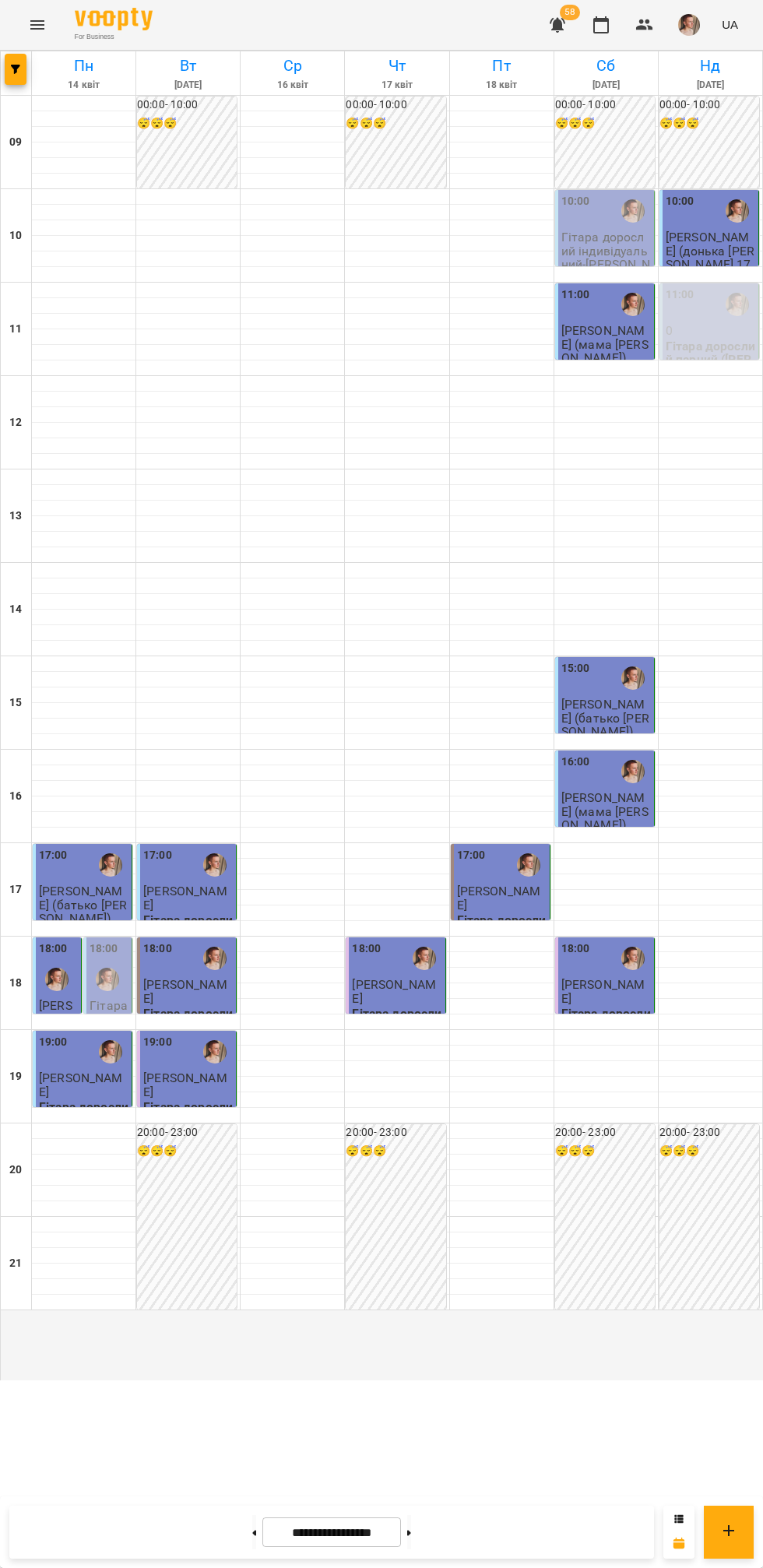
click at [411, 1533] on icon at bounding box center [409, 1532] width 4 height 6
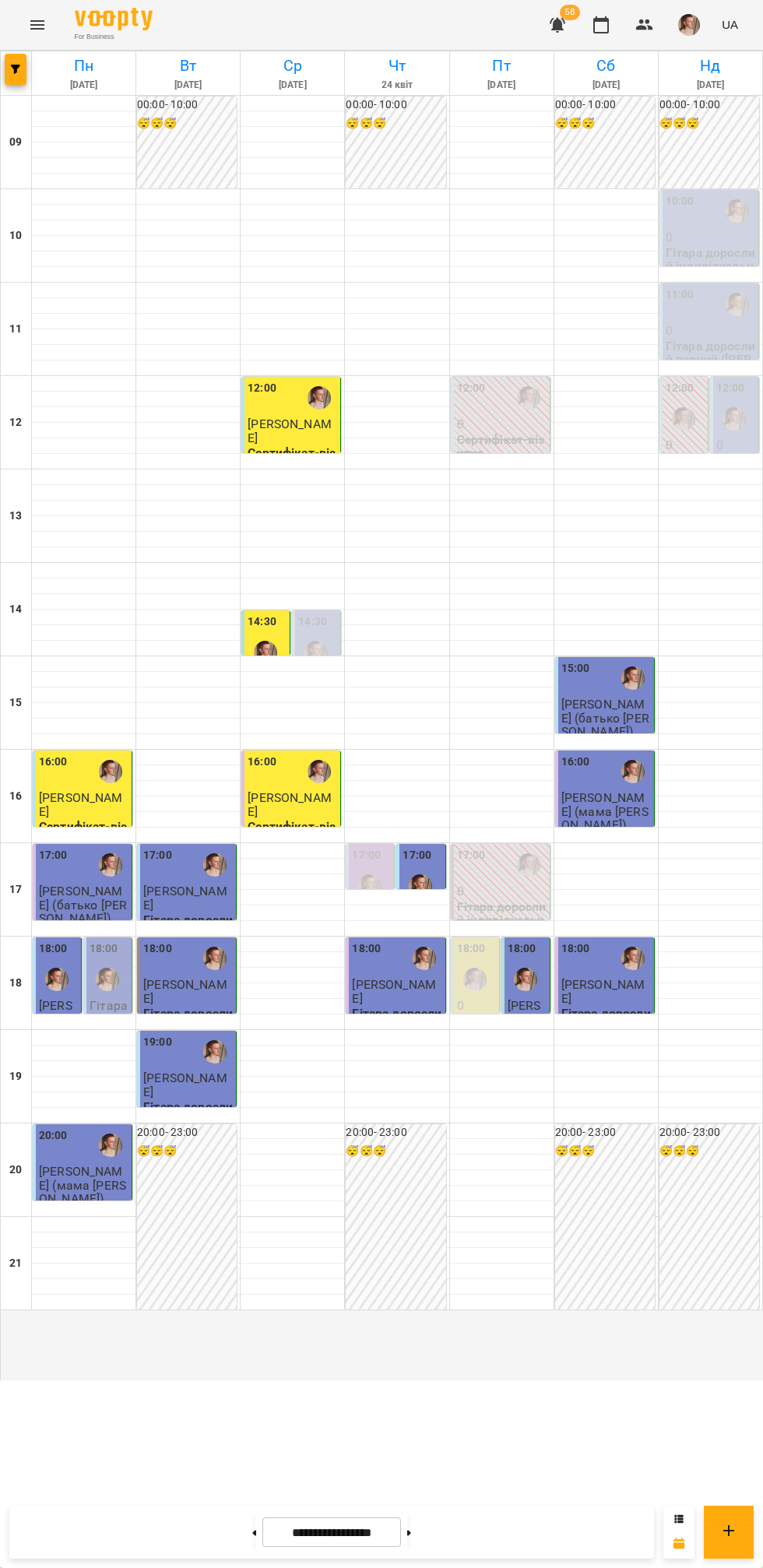
click at [411, 1534] on button at bounding box center [409, 1531] width 4 height 35
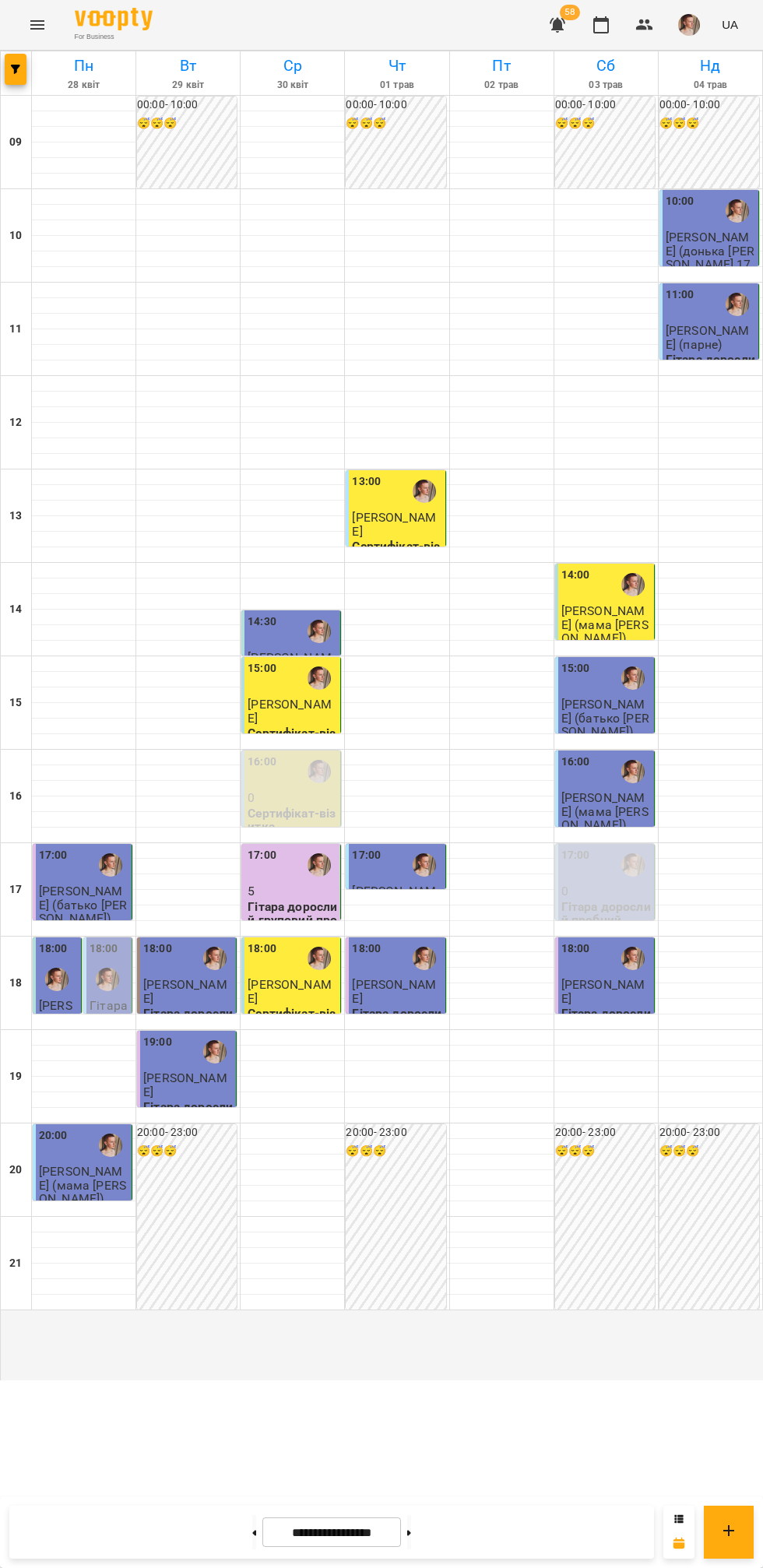
click at [411, 1533] on icon at bounding box center [409, 1532] width 4 height 6
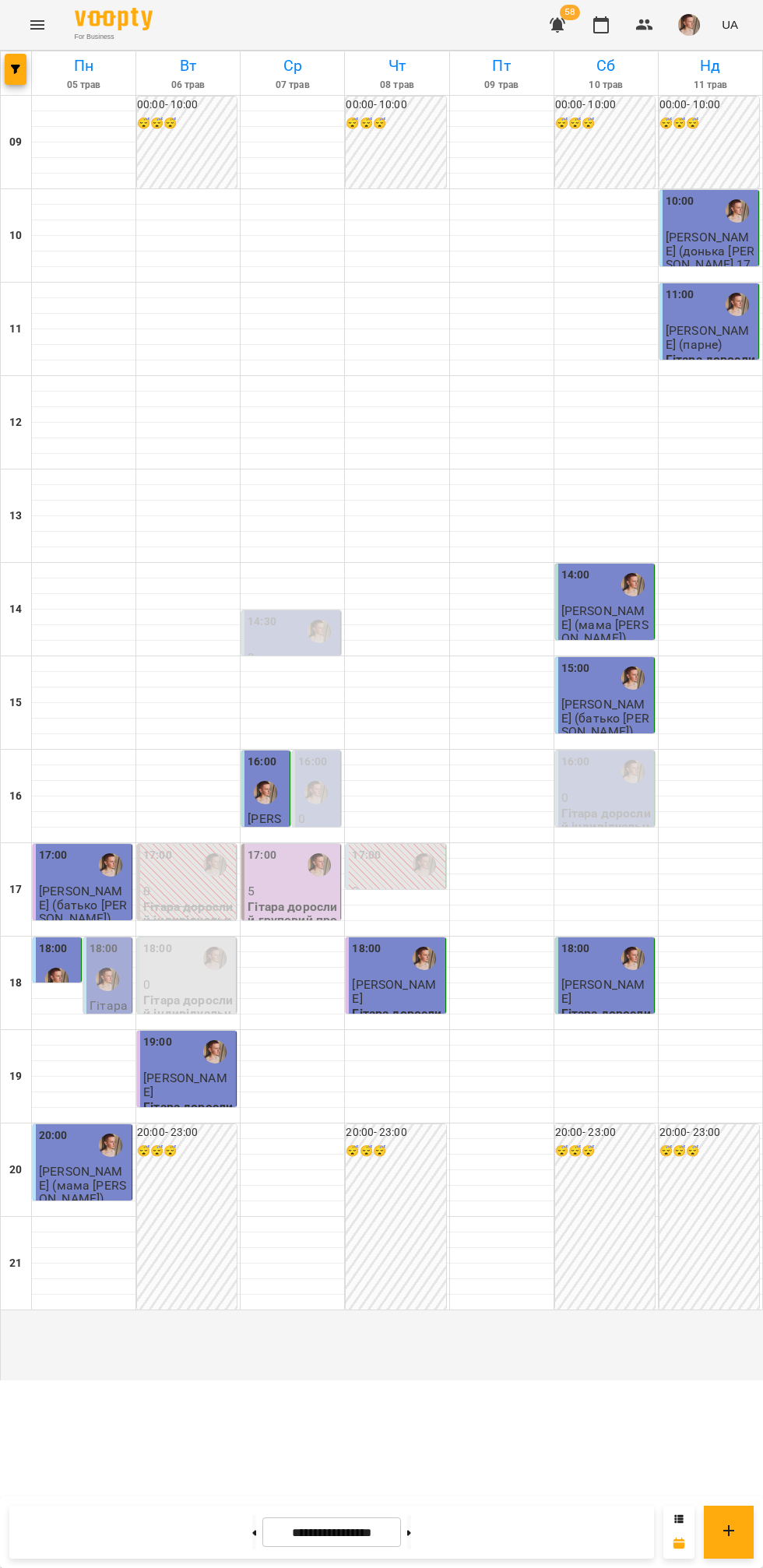
click at [411, 1533] on icon at bounding box center [409, 1532] width 4 height 6
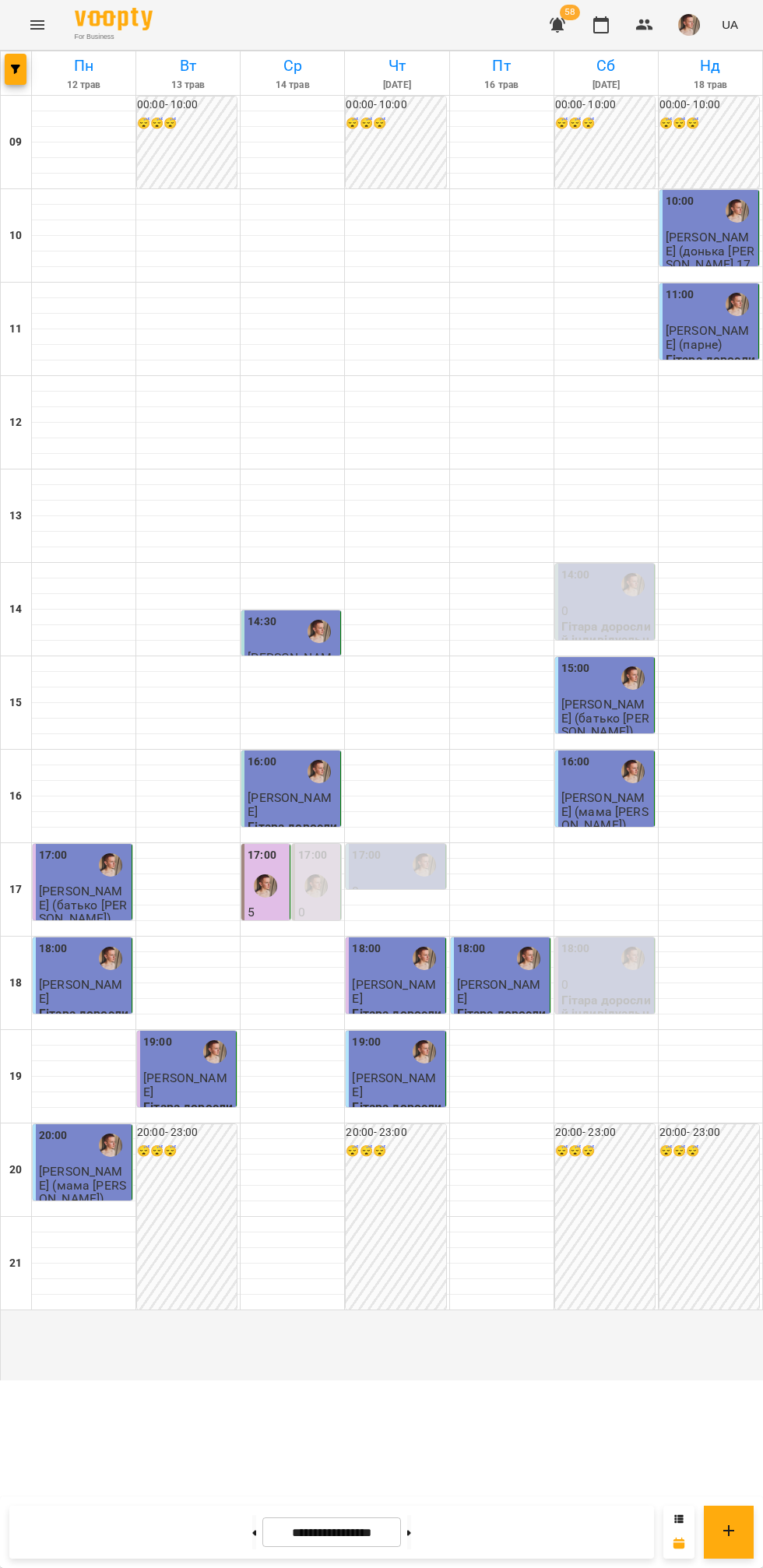
click at [411, 1533] on icon at bounding box center [409, 1532] width 4 height 6
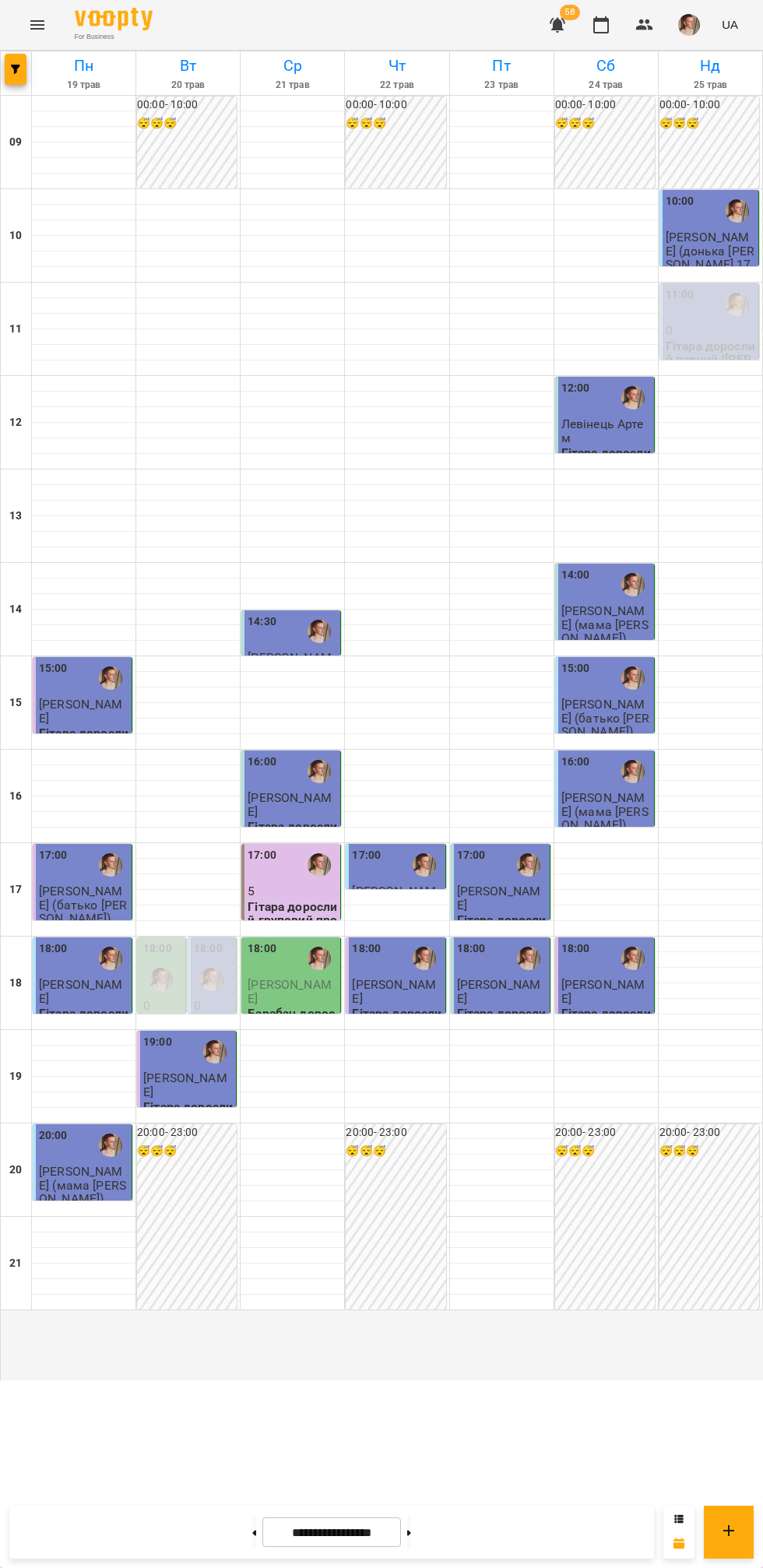
click at [411, 1524] on button at bounding box center [409, 1531] width 4 height 35
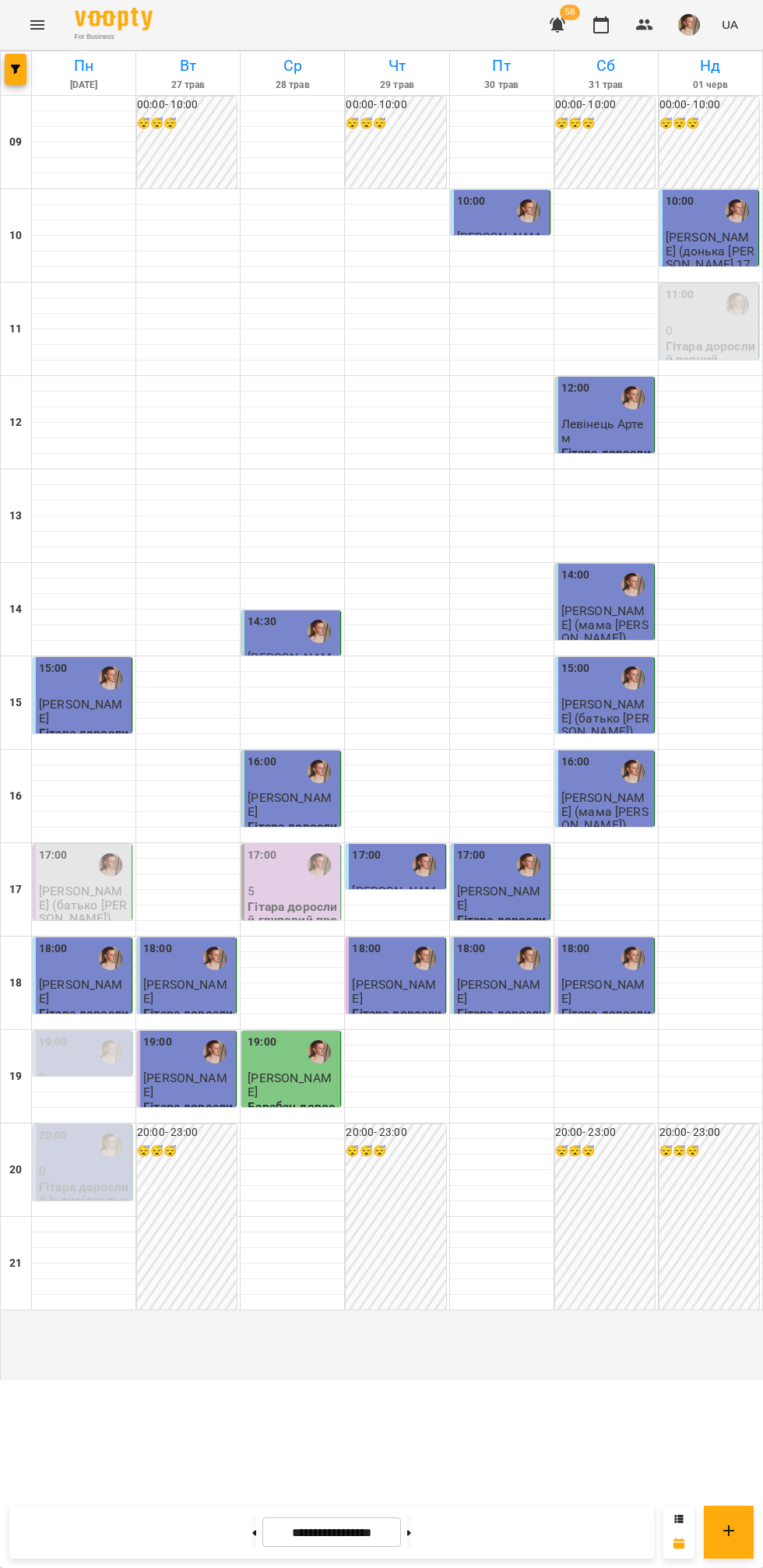
click at [411, 1538] on button at bounding box center [409, 1531] width 4 height 35
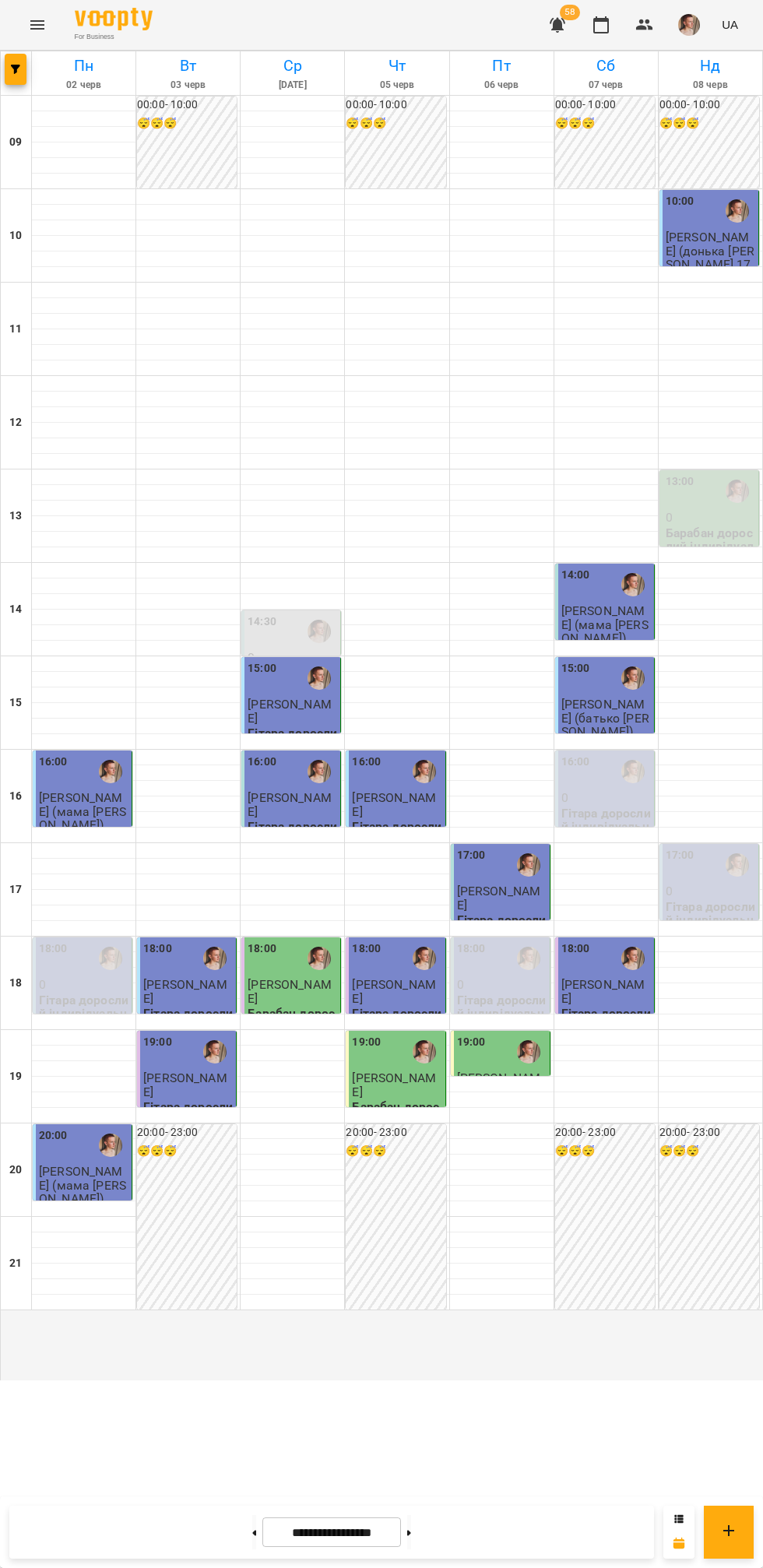
click at [411, 1533] on icon at bounding box center [409, 1532] width 4 height 6
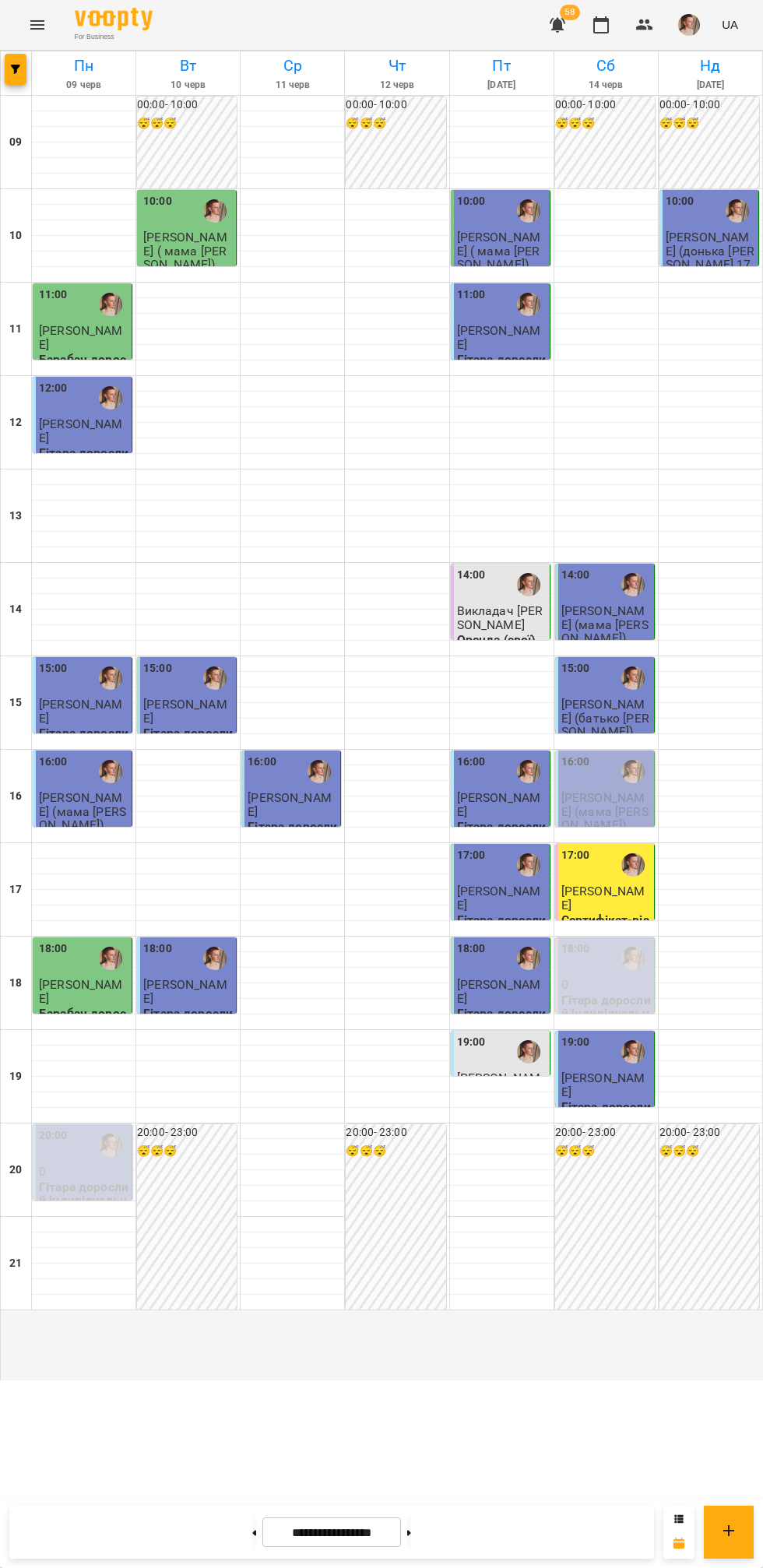
click at [411, 1533] on icon at bounding box center [409, 1532] width 4 height 6
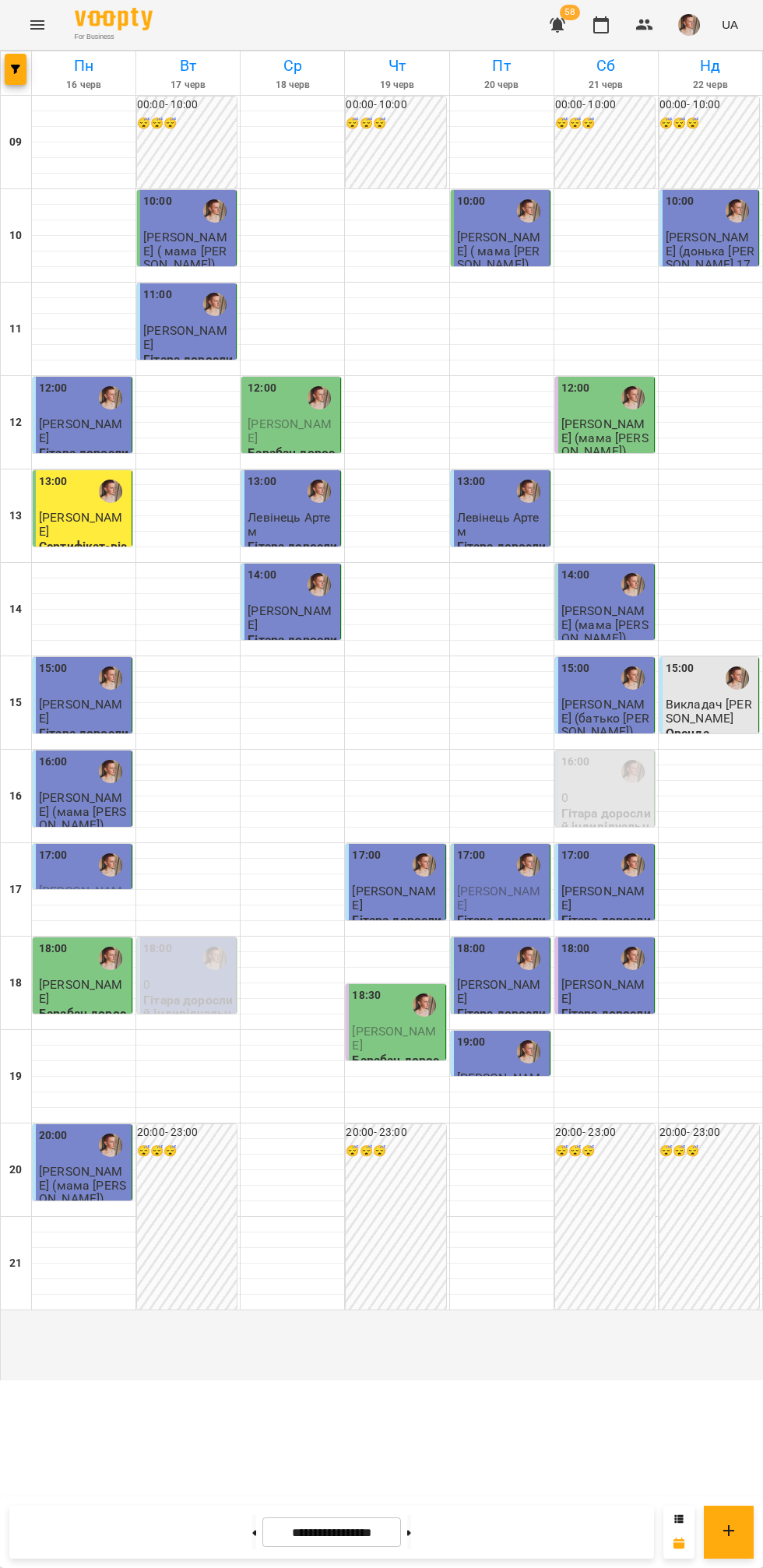
click at [411, 1533] on icon at bounding box center [409, 1532] width 4 height 6
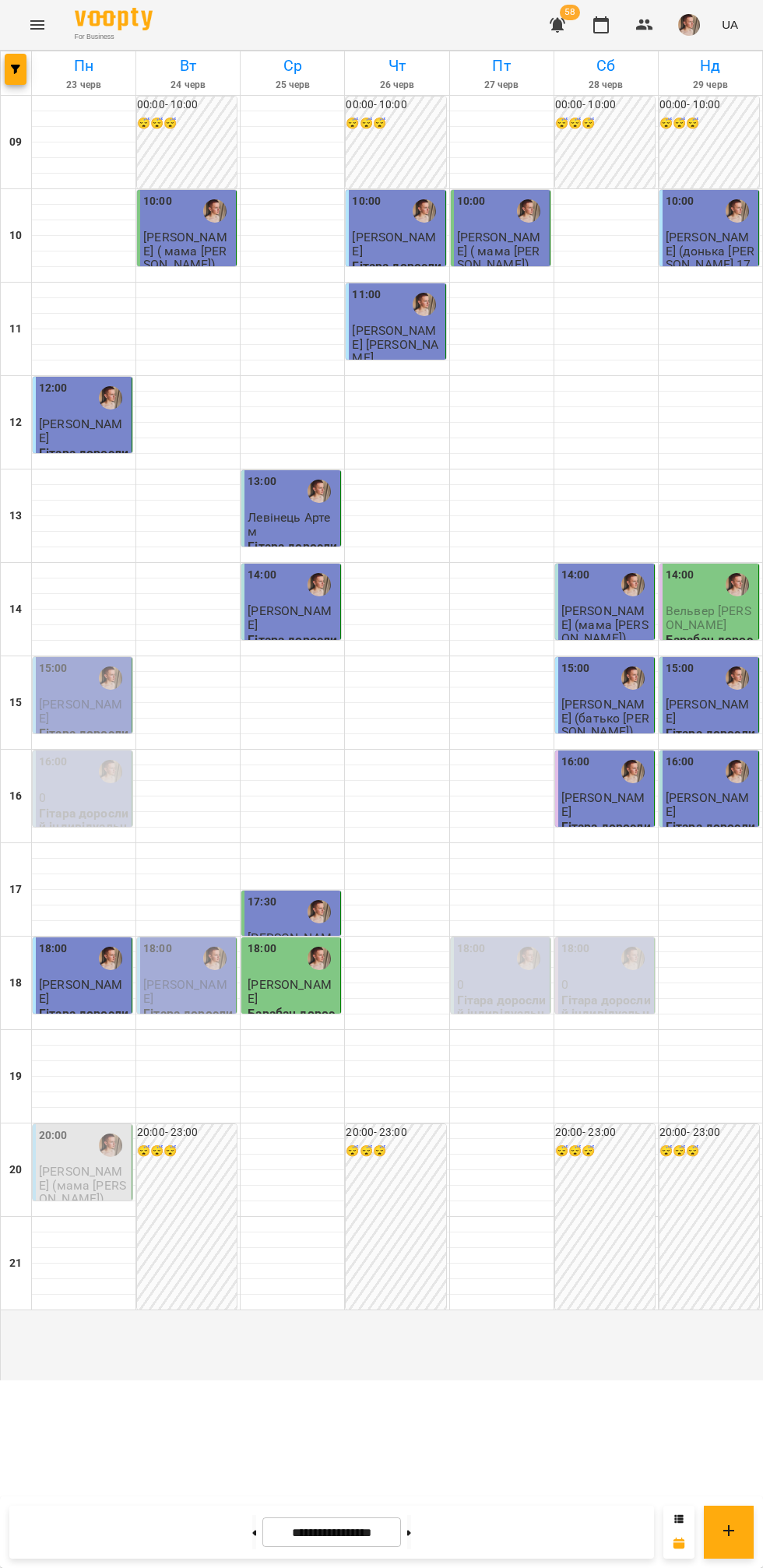
click at [348, 1532] on input "**********" at bounding box center [332, 1532] width 139 height 31
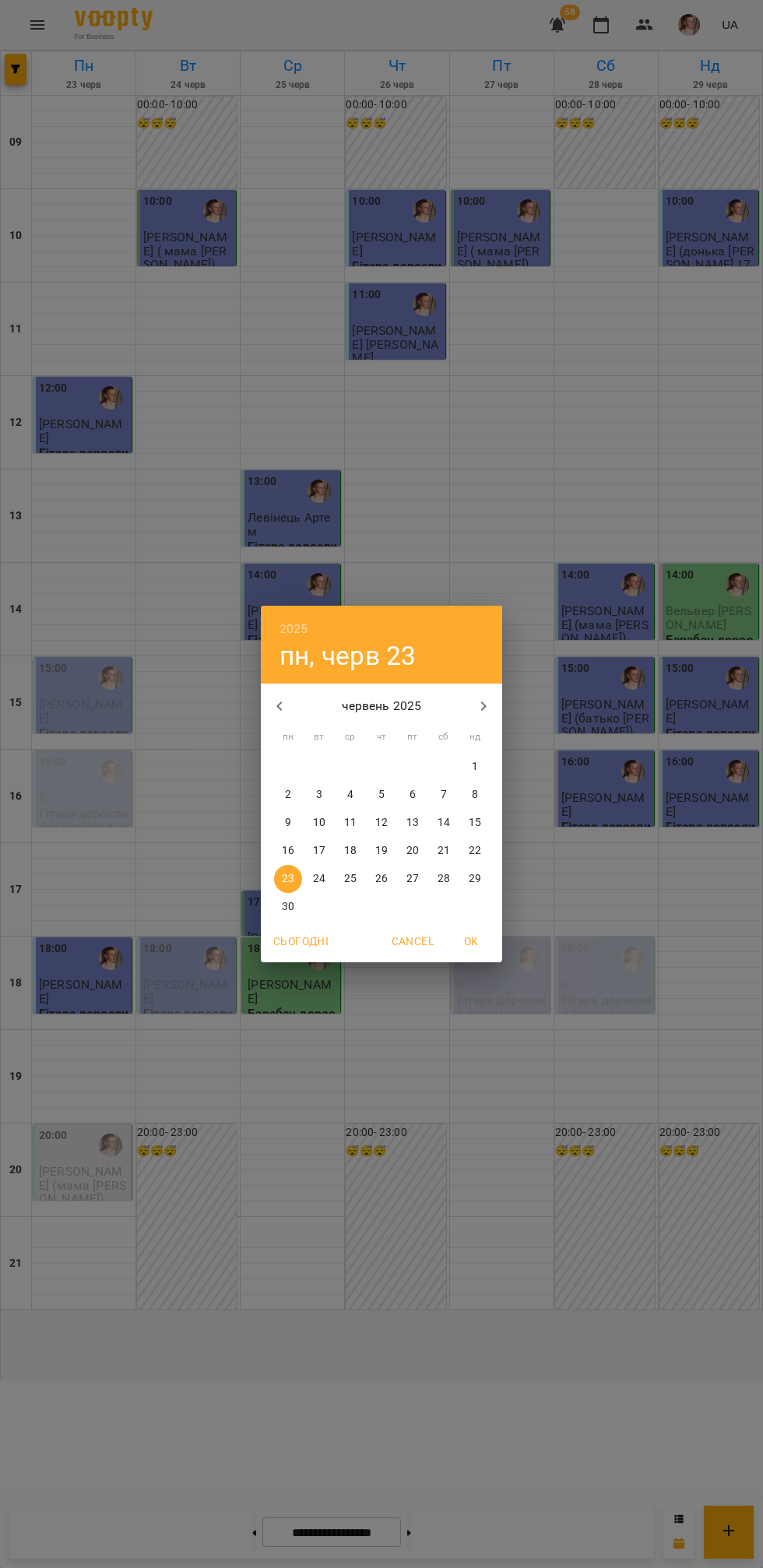
click at [483, 706] on icon "button" at bounding box center [483, 706] width 19 height 19
click at [476, 702] on icon "button" at bounding box center [483, 706] width 19 height 19
click at [286, 771] on p "1" at bounding box center [288, 767] width 6 height 16
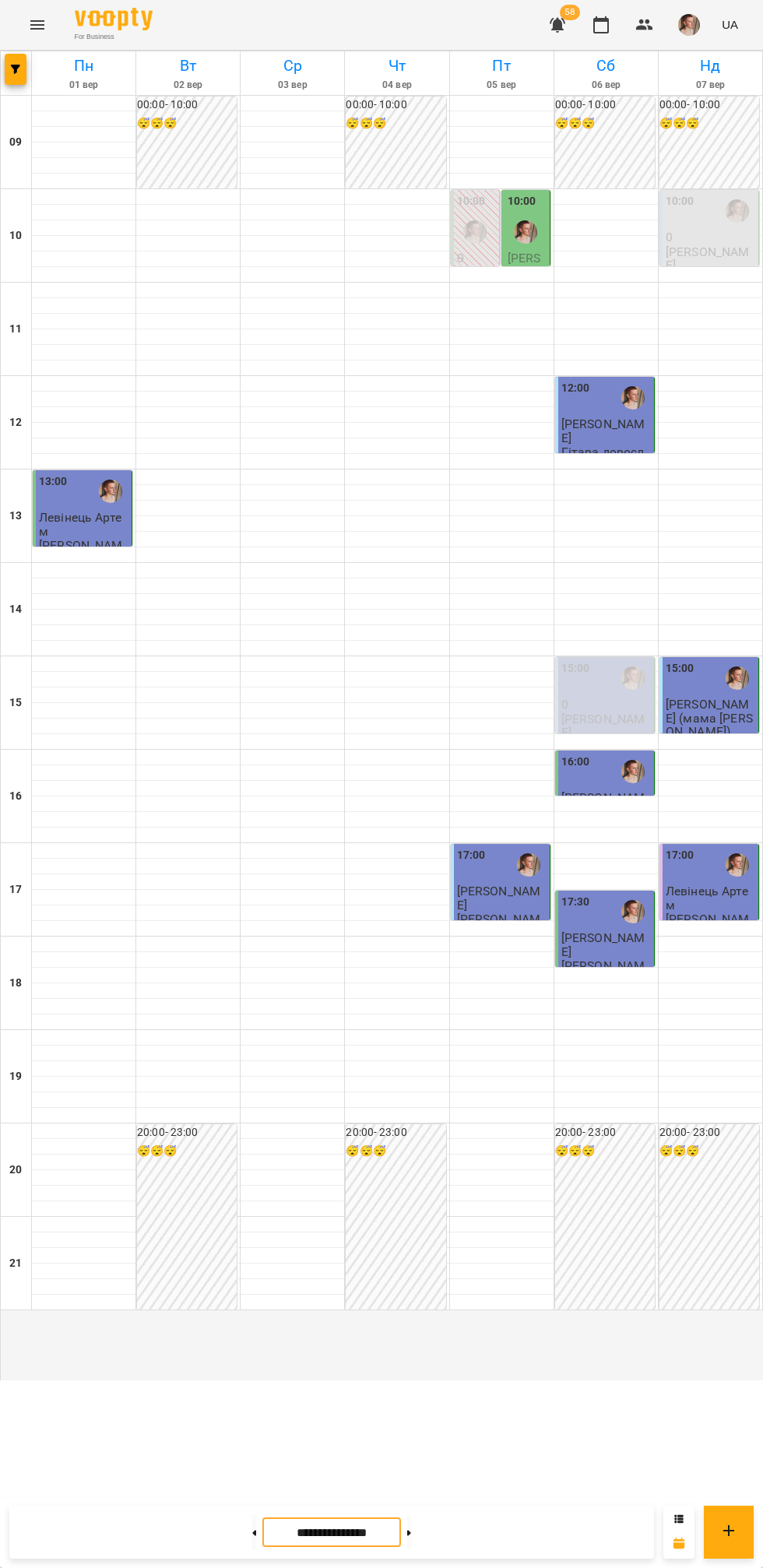
click at [253, 1533] on icon at bounding box center [255, 1532] width 4 height 6
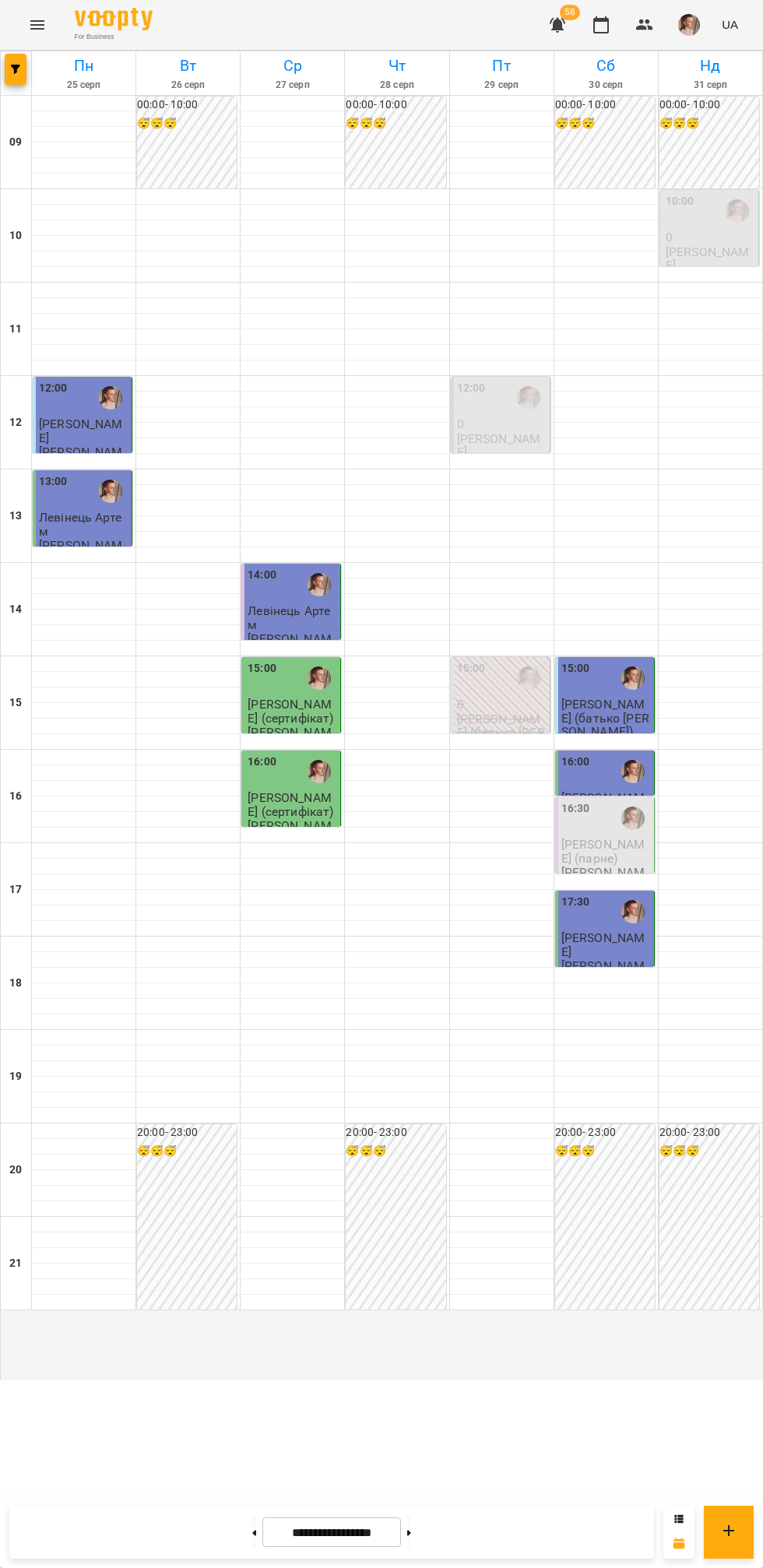
click at [411, 1533] on icon at bounding box center [409, 1532] width 4 height 6
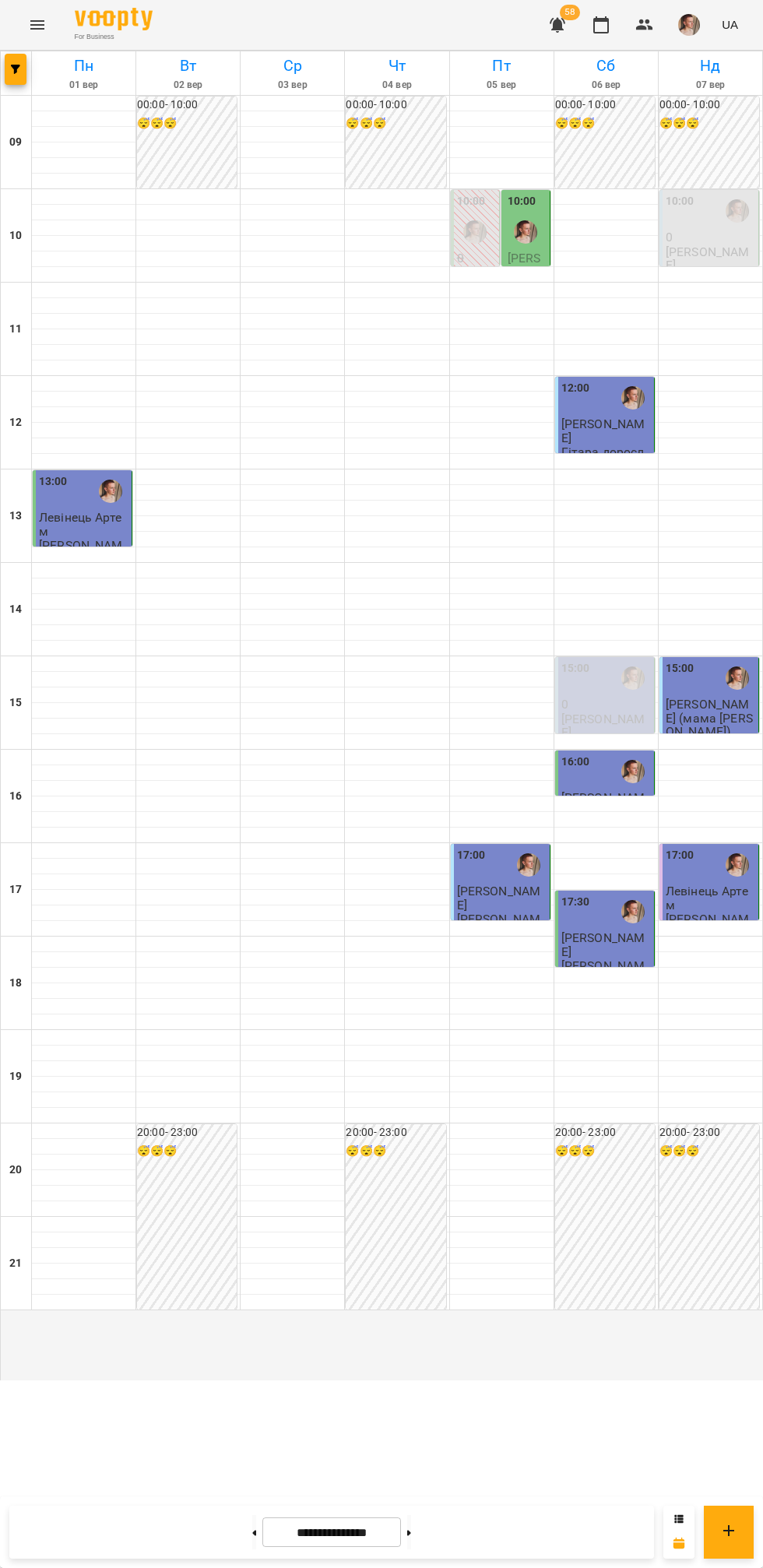
click at [411, 1533] on icon at bounding box center [409, 1532] width 4 height 6
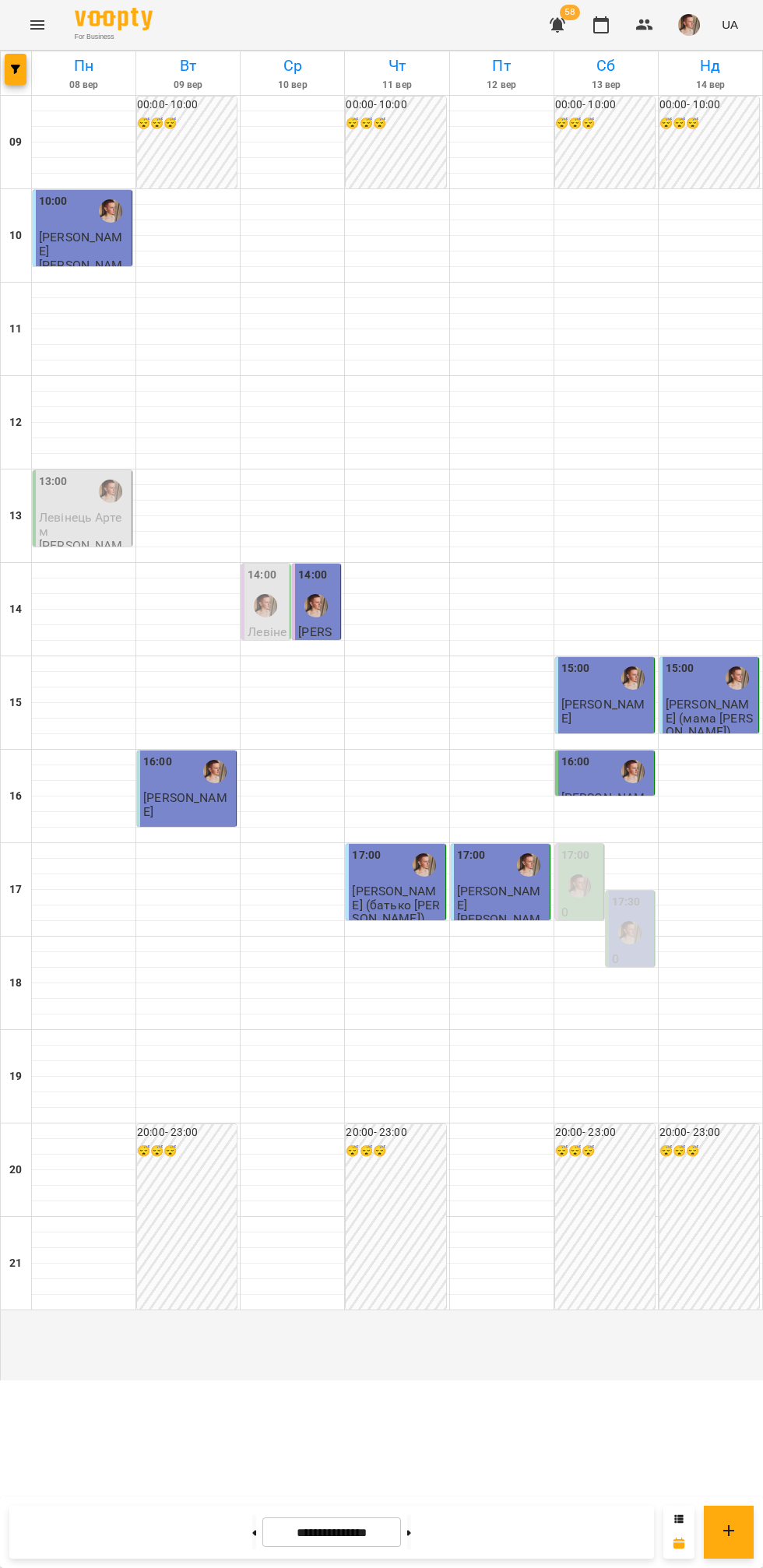
click at [411, 1533] on icon at bounding box center [409, 1532] width 4 height 6
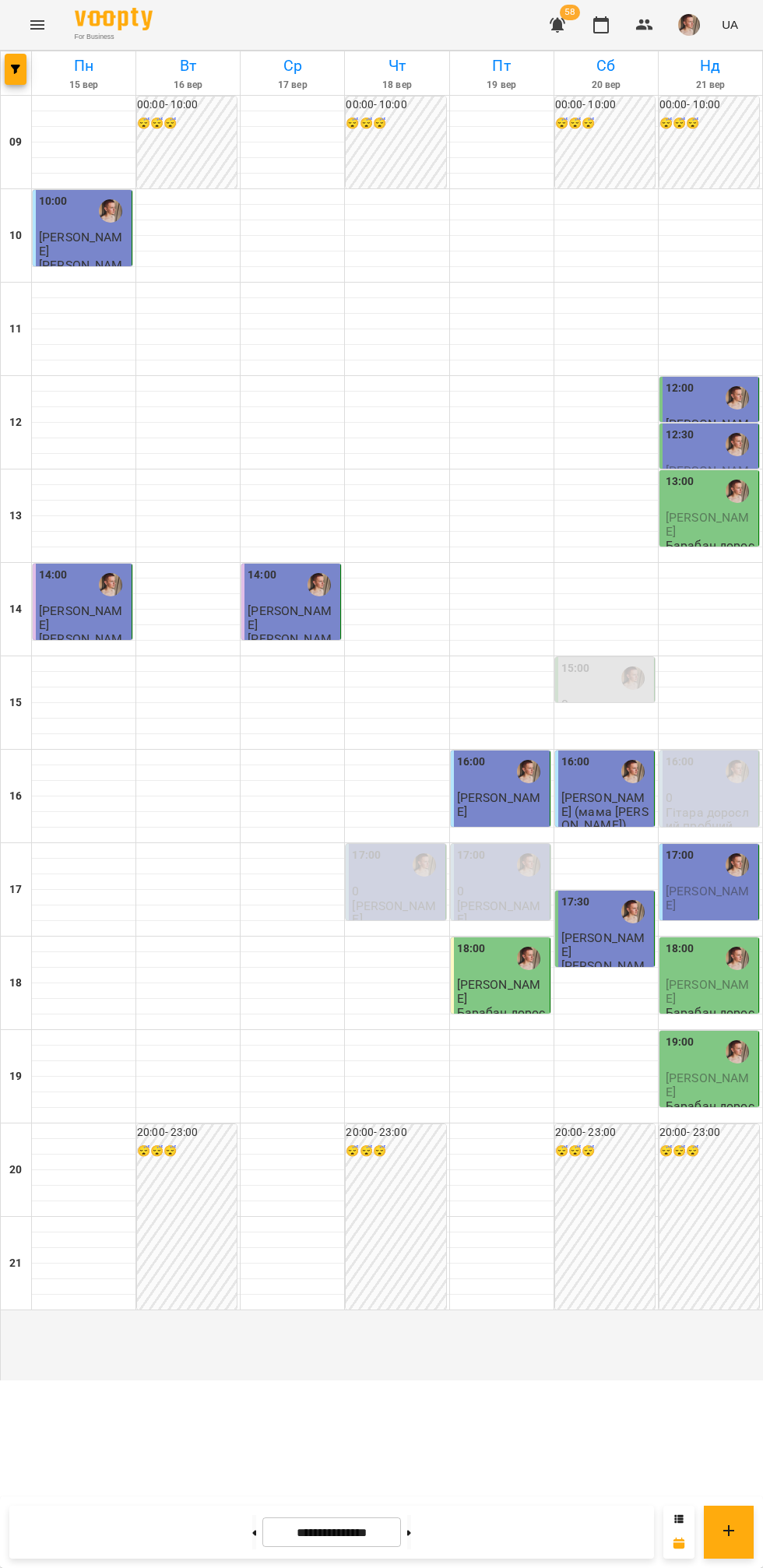
click at [411, 1533] on icon at bounding box center [409, 1532] width 4 height 6
type input "**********"
